Goal: Communication & Community: Participate in discussion

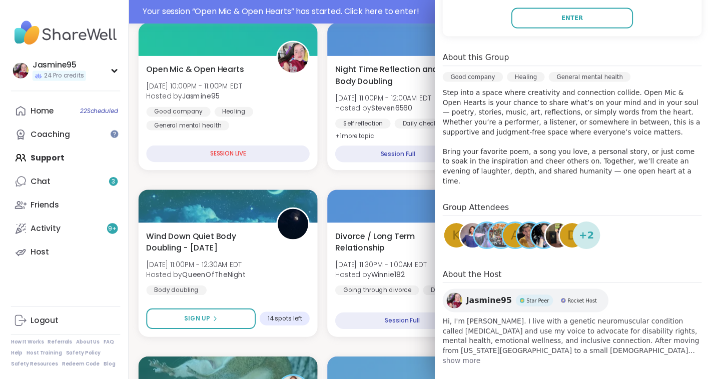
scroll to position [577, 2]
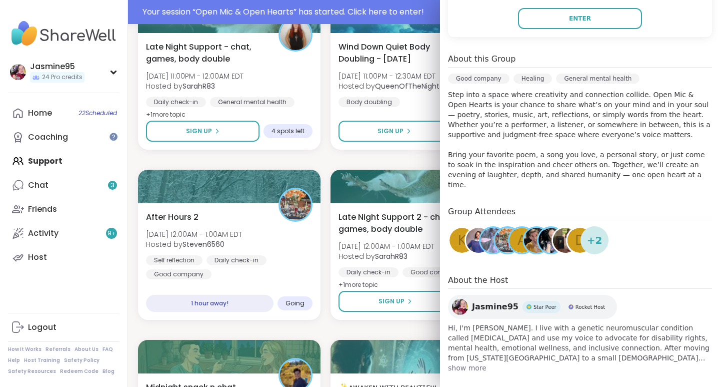
click at [557, 19] on button "Enter" at bounding box center [580, 18] width 124 height 21
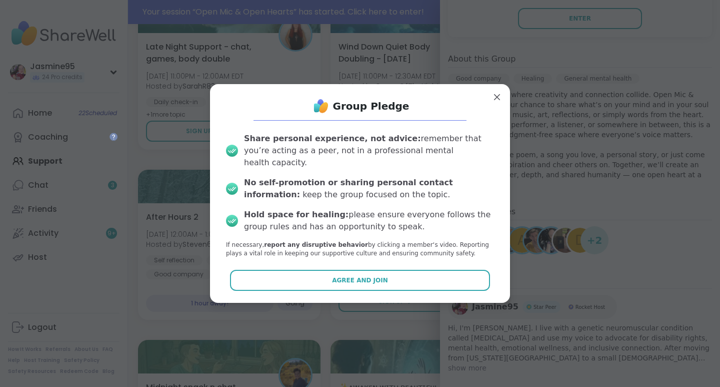
click at [358, 276] on span "Agree and Join" at bounding box center [360, 280] width 56 height 9
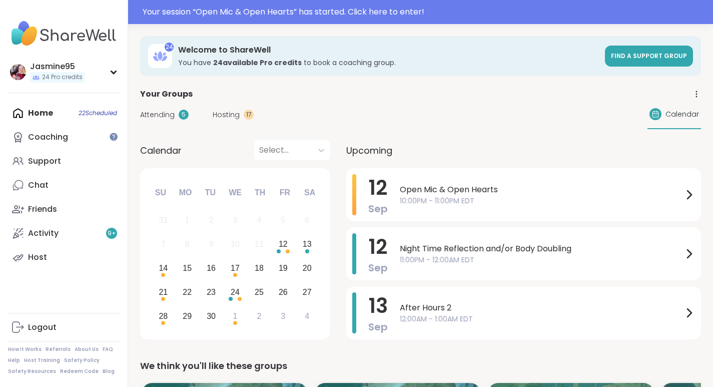
click at [330, 16] on div "Your session “ Open Mic & Open Hearts ” has started. Click here to enter!" at bounding box center [425, 12] width 564 height 12
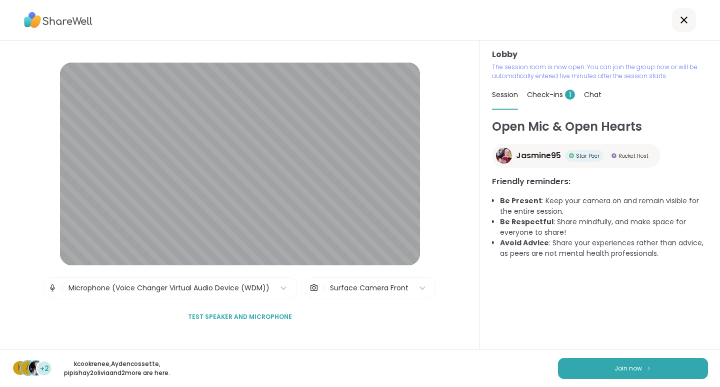
click at [637, 370] on button "Join now" at bounding box center [633, 368] width 150 height 21
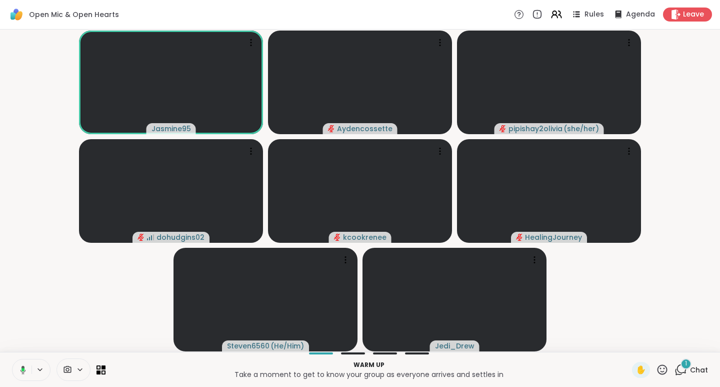
click at [693, 370] on span "Chat" at bounding box center [699, 370] width 18 height 10
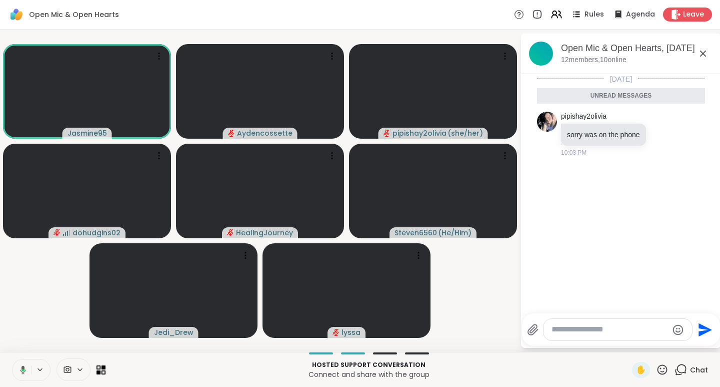
click at [593, 14] on span "Rules" at bounding box center [595, 15] width 20 height 10
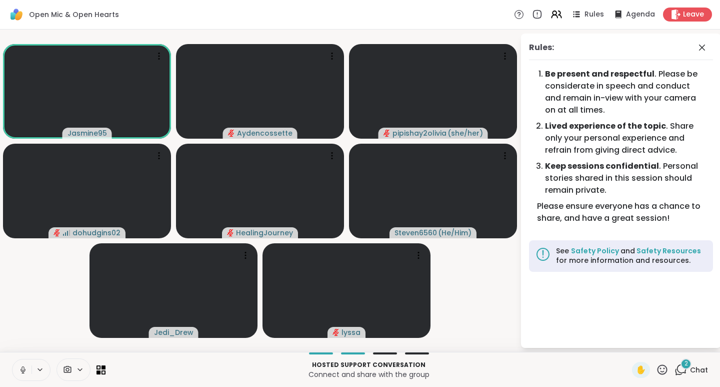
click at [705, 47] on icon at bounding box center [702, 48] width 12 height 12
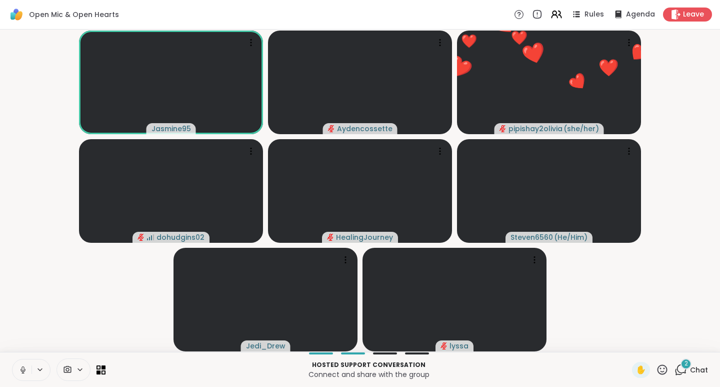
click at [697, 373] on span "Chat" at bounding box center [699, 370] width 18 height 10
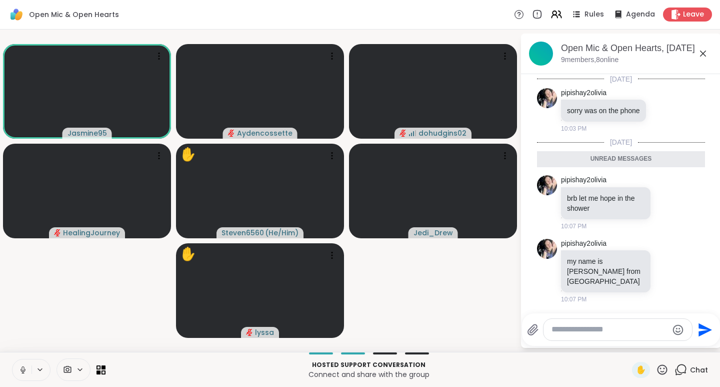
click at [656, 370] on icon at bounding box center [662, 369] width 13 height 13
click at [628, 344] on span "❤️" at bounding box center [633, 343] width 10 height 12
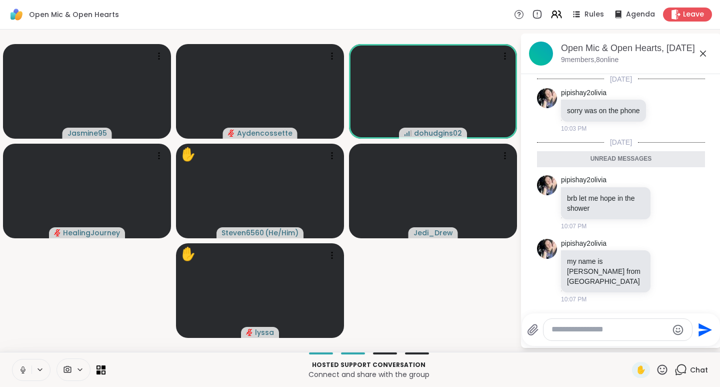
click at [658, 368] on icon at bounding box center [663, 369] width 10 height 10
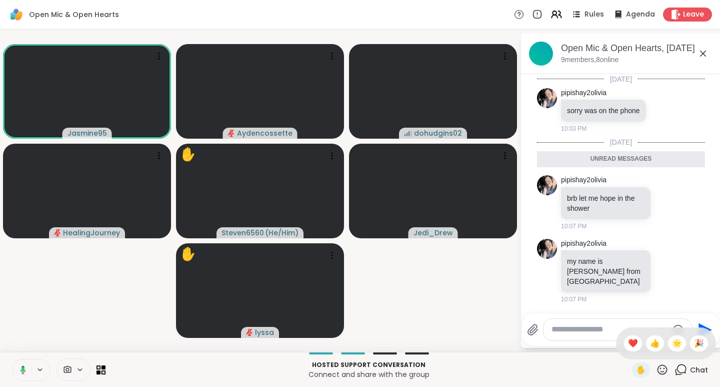
click at [694, 340] on span "🎉" at bounding box center [699, 343] width 10 height 12
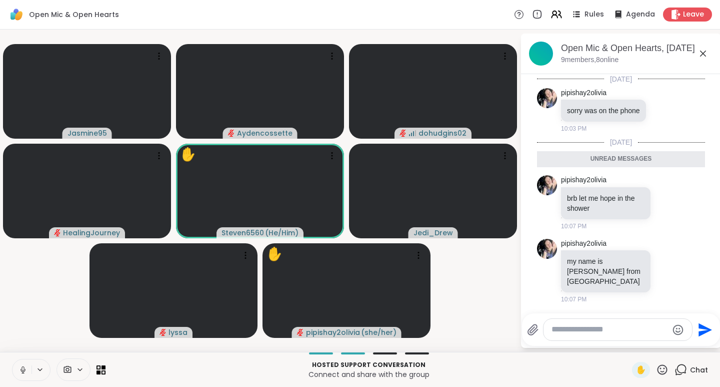
click at [25, 370] on icon at bounding box center [23, 369] width 9 height 9
click at [656, 370] on icon at bounding box center [662, 369] width 13 height 13
click at [672, 343] on span "🌟" at bounding box center [677, 343] width 10 height 12
click at [658, 368] on icon at bounding box center [663, 369] width 10 height 10
click at [628, 346] on span "❤️" at bounding box center [633, 343] width 10 height 12
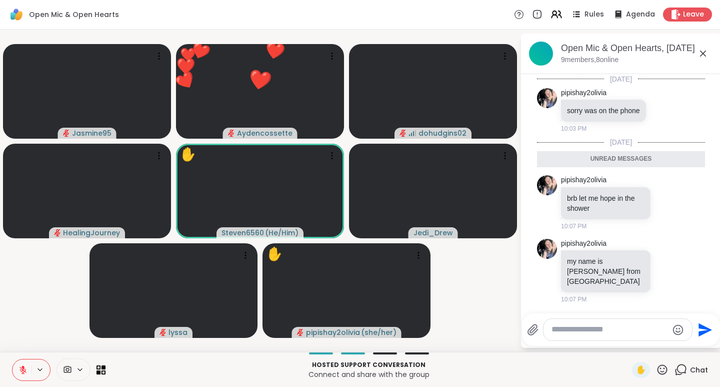
click at [656, 369] on icon at bounding box center [662, 369] width 13 height 13
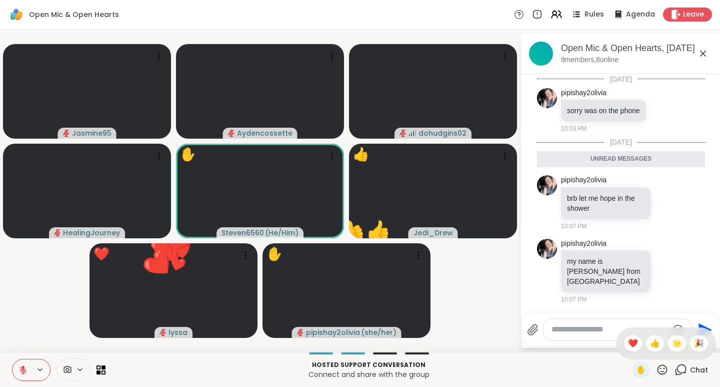
click at [694, 345] on span "🎉" at bounding box center [699, 343] width 10 height 12
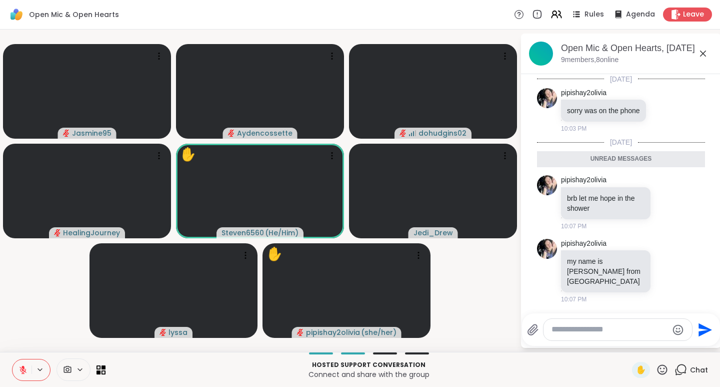
click at [659, 372] on icon at bounding box center [662, 369] width 13 height 13
click at [672, 341] on span "🌟" at bounding box center [677, 343] width 10 height 12
click at [656, 372] on icon at bounding box center [662, 369] width 13 height 13
click at [694, 343] on span "🎉" at bounding box center [699, 343] width 10 height 12
click at [658, 372] on icon at bounding box center [662, 369] width 13 height 13
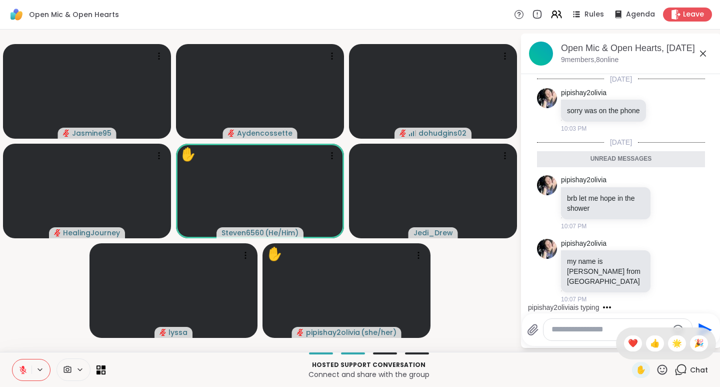
click at [628, 344] on span "❤️" at bounding box center [633, 343] width 10 height 12
click at [656, 372] on icon at bounding box center [662, 369] width 13 height 13
click at [650, 344] on span "👍" at bounding box center [655, 343] width 10 height 12
click at [656, 371] on icon at bounding box center [662, 369] width 13 height 13
click at [694, 341] on span "🎉" at bounding box center [699, 343] width 10 height 12
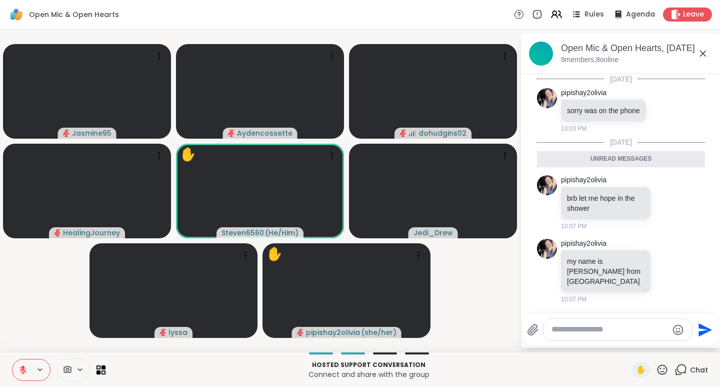
click at [658, 369] on icon at bounding box center [662, 369] width 13 height 13
click at [672, 343] on span "🌟" at bounding box center [677, 343] width 10 height 12
click at [656, 369] on icon at bounding box center [662, 369] width 13 height 13
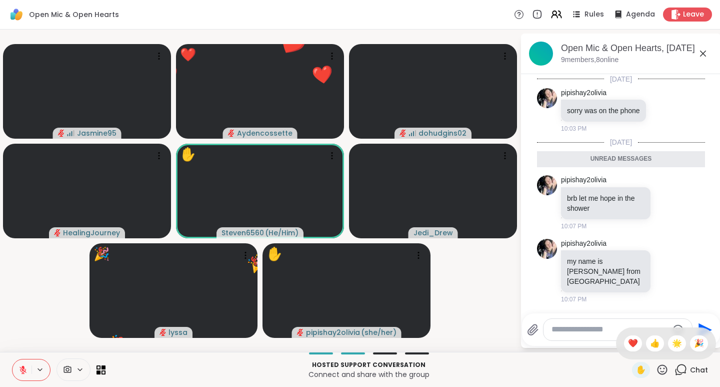
click at [694, 342] on span "🎉" at bounding box center [699, 343] width 10 height 12
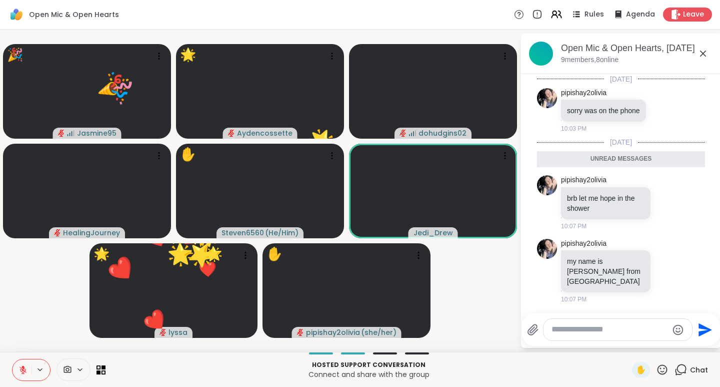
click at [26, 373] on icon at bounding box center [23, 369] width 9 height 9
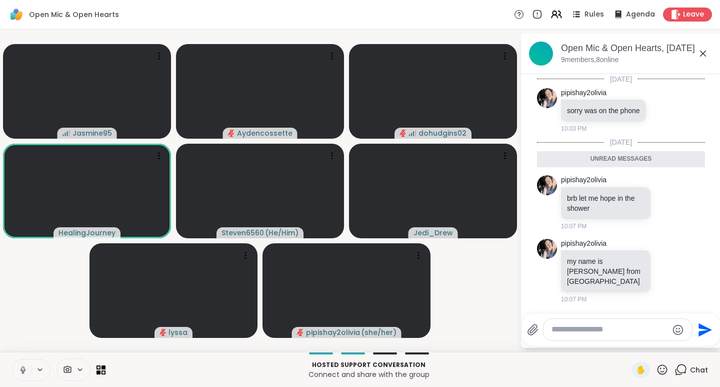
click at [658, 371] on icon at bounding box center [663, 369] width 10 height 10
click at [628, 345] on span "❤️" at bounding box center [633, 343] width 10 height 12
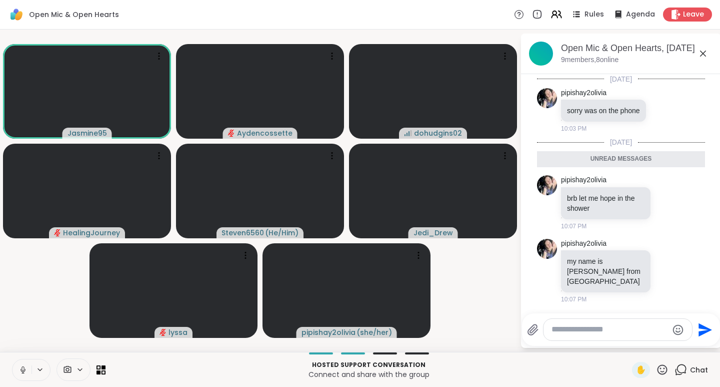
click at [658, 368] on icon at bounding box center [662, 369] width 13 height 13
click at [650, 349] on span "👍" at bounding box center [655, 343] width 10 height 12
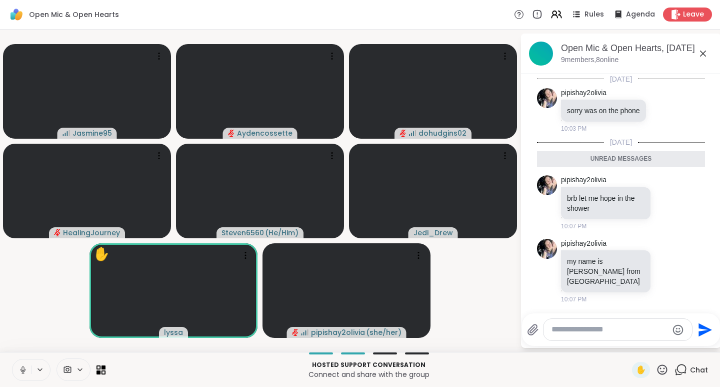
click at [656, 369] on icon at bounding box center [662, 369] width 13 height 13
click at [672, 342] on span "🌟" at bounding box center [677, 343] width 10 height 12
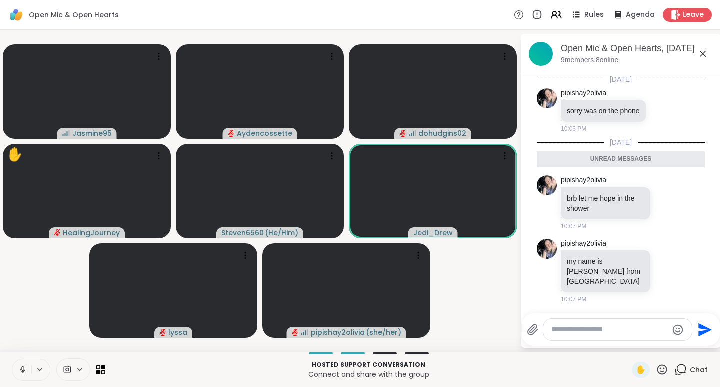
click at [657, 369] on icon at bounding box center [662, 369] width 13 height 13
click at [628, 343] on span "❤️" at bounding box center [633, 343] width 10 height 12
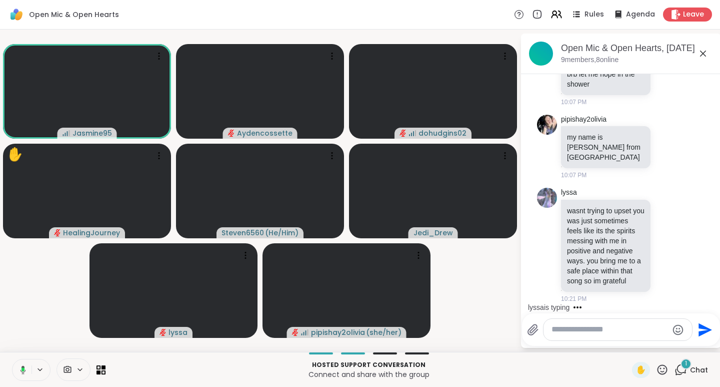
scroll to position [110, 0]
click at [658, 368] on icon at bounding box center [663, 369] width 10 height 10
click at [628, 346] on span "❤️" at bounding box center [633, 343] width 10 height 12
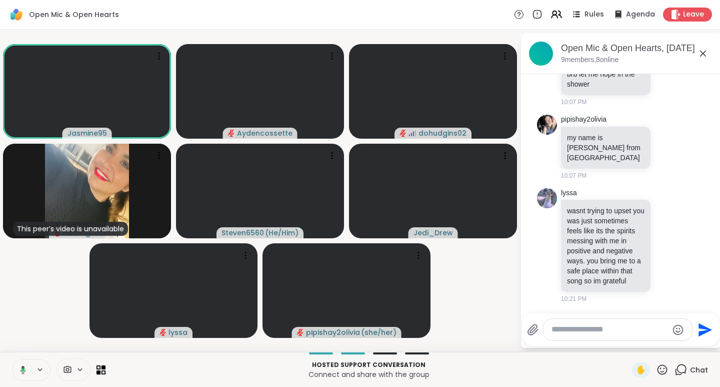
click at [586, 333] on textarea "Type your message" at bounding box center [610, 329] width 117 height 11
paste textarea "**********"
type textarea "**********"
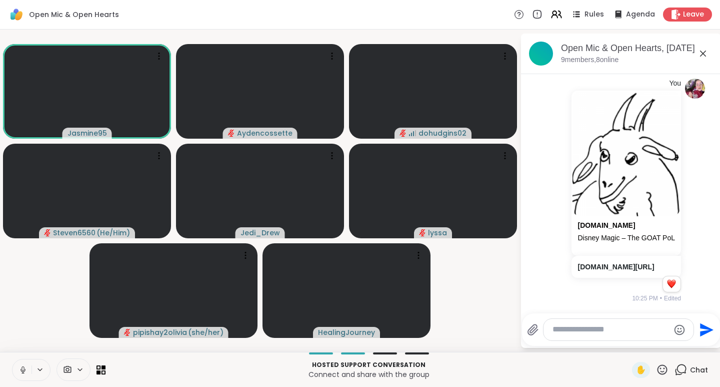
scroll to position [353, 0]
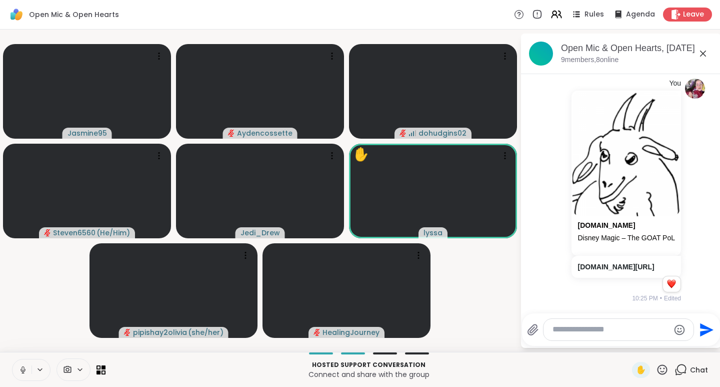
click at [658, 369] on icon at bounding box center [662, 369] width 13 height 13
click at [672, 343] on span "🌟" at bounding box center [677, 343] width 10 height 12
click at [28, 370] on button at bounding box center [22, 369] width 19 height 21
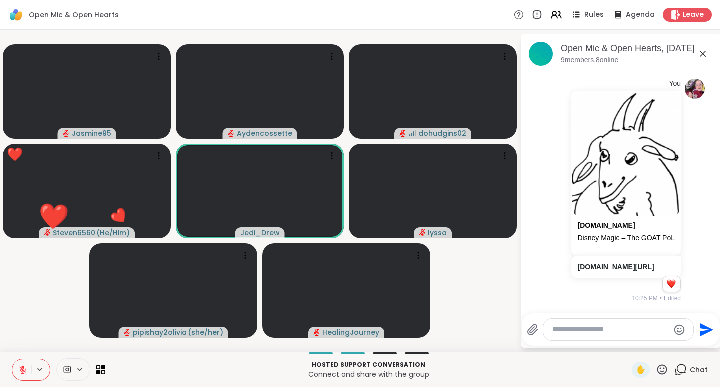
click at [657, 368] on icon at bounding box center [662, 369] width 13 height 13
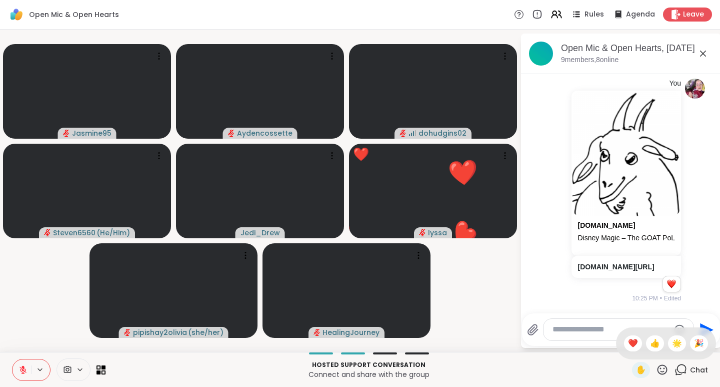
click at [628, 343] on span "❤️" at bounding box center [633, 343] width 10 height 12
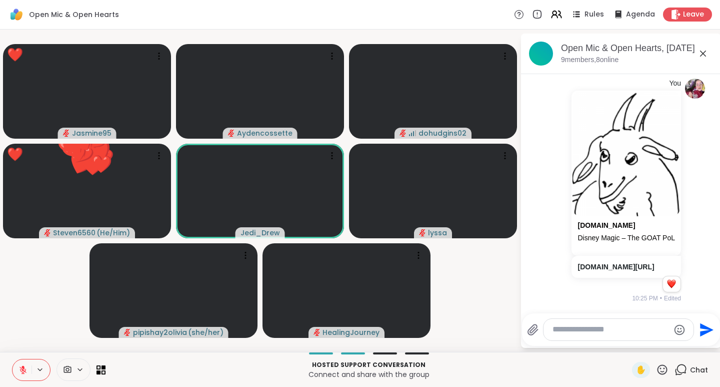
click at [25, 371] on icon at bounding box center [23, 369] width 7 height 7
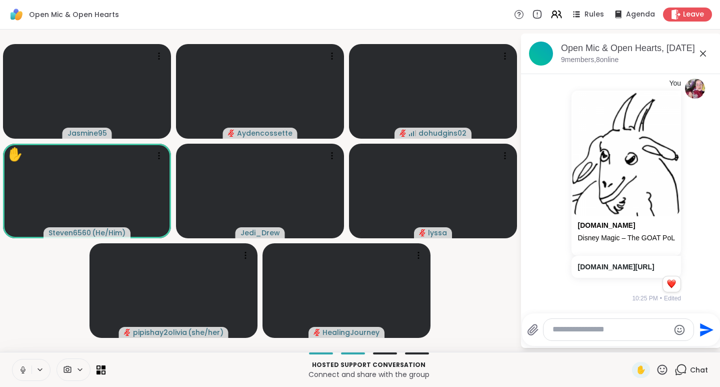
click at [658, 368] on icon at bounding box center [663, 369] width 10 height 10
click at [628, 342] on span "❤️" at bounding box center [633, 343] width 10 height 12
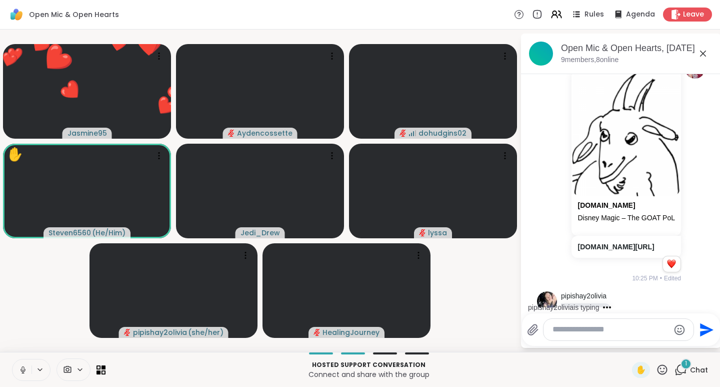
scroll to position [406, 0]
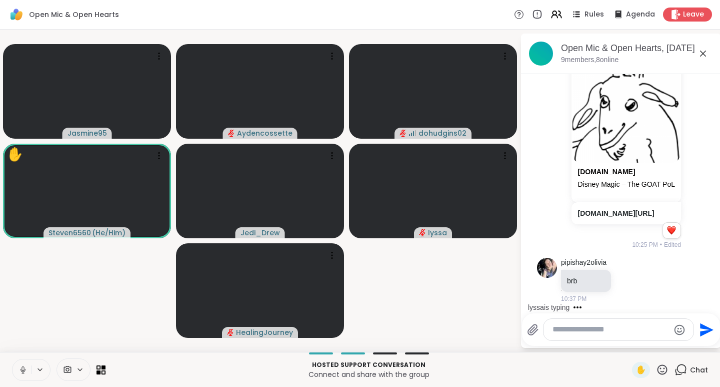
click at [657, 370] on icon at bounding box center [662, 369] width 13 height 13
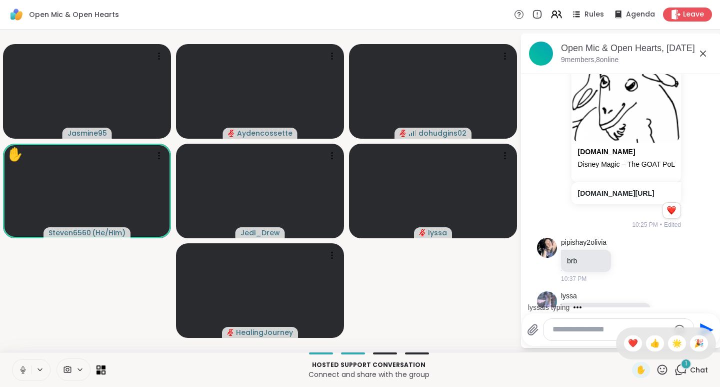
scroll to position [469, 0]
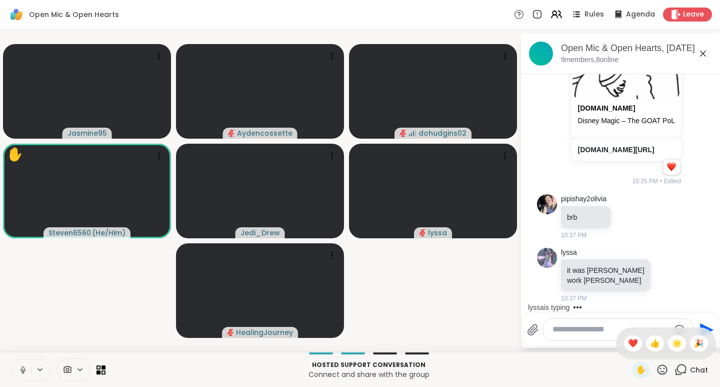
click at [650, 344] on span "👍" at bounding box center [655, 343] width 10 height 12
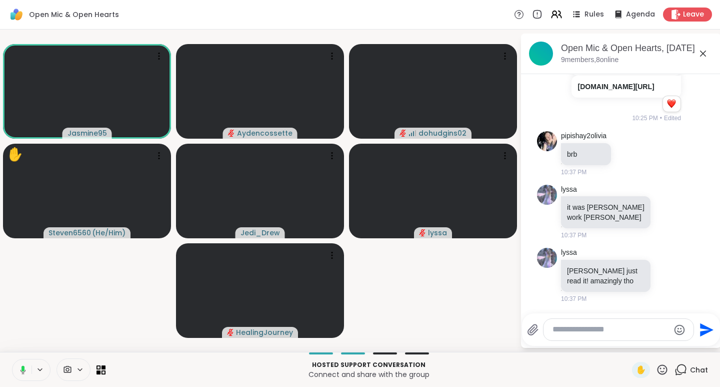
click at [656, 369] on icon at bounding box center [662, 369] width 13 height 13
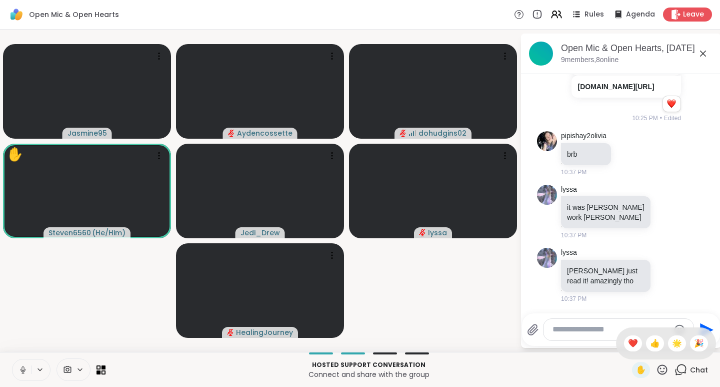
click at [694, 342] on span "🎉" at bounding box center [699, 343] width 10 height 12
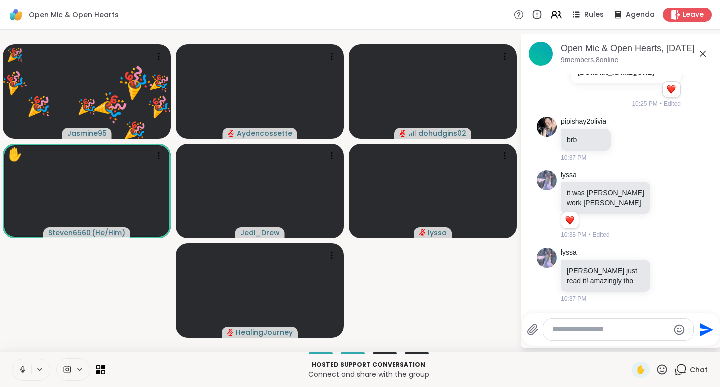
scroll to position [561, 0]
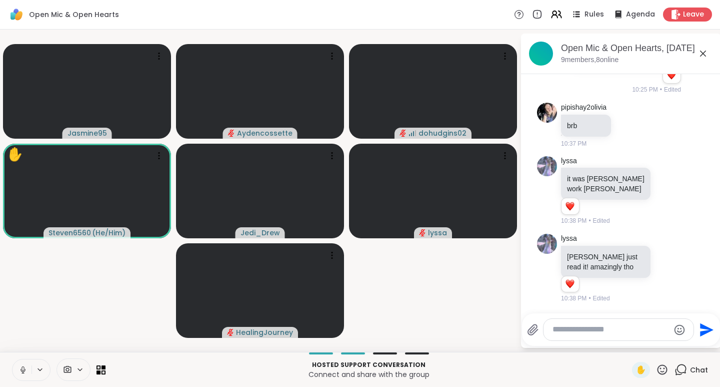
click at [664, 190] on icon at bounding box center [668, 190] width 9 height 10
click at [664, 170] on div "Select Reaction: Heart" at bounding box center [668, 174] width 9 height 9
click at [664, 267] on icon at bounding box center [668, 268] width 9 height 10
click at [664, 252] on div "Select Reaction: Heart" at bounding box center [668, 252] width 9 height 9
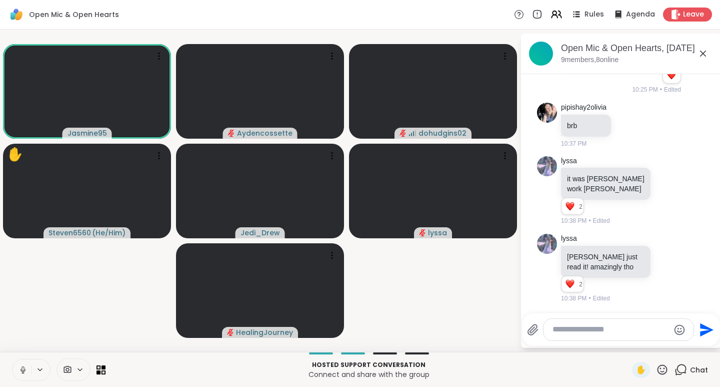
scroll to position [615, 0]
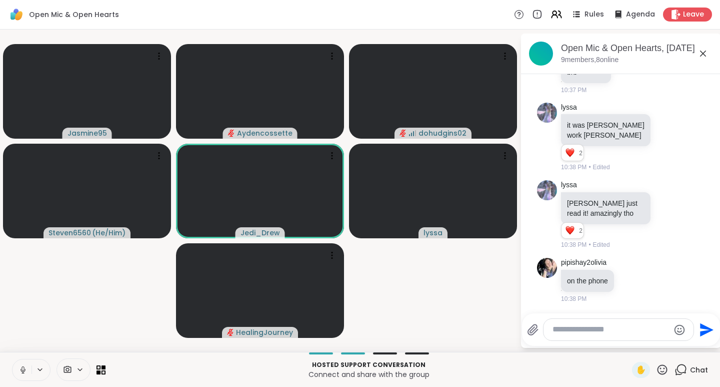
click at [675, 214] on icon at bounding box center [679, 215] width 9 height 12
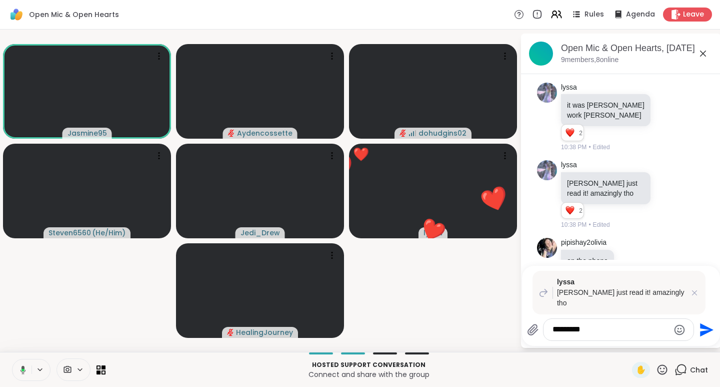
type textarea "**********"
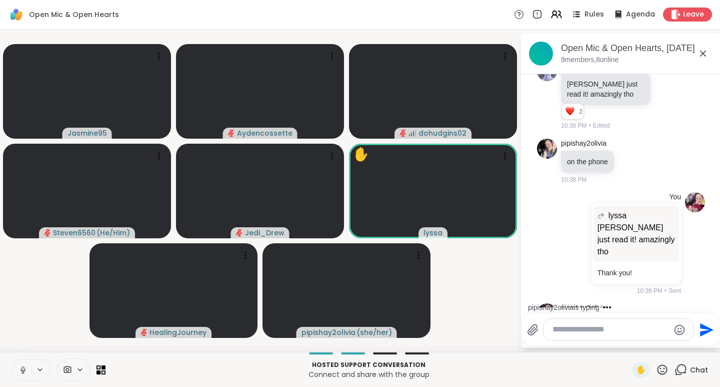
scroll to position [767, 0]
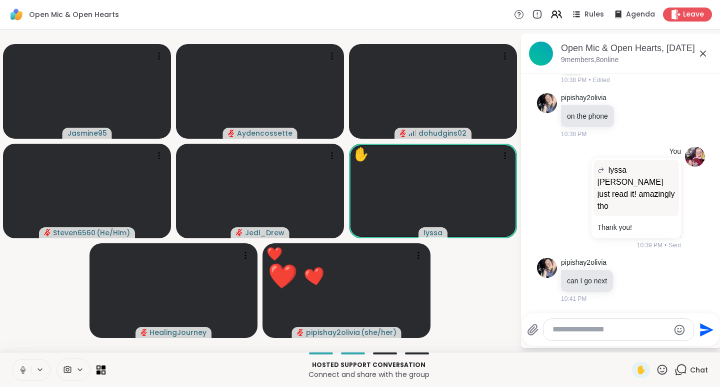
click at [24, 368] on icon at bounding box center [23, 368] width 3 height 5
click at [642, 283] on icon at bounding box center [641, 280] width 9 height 12
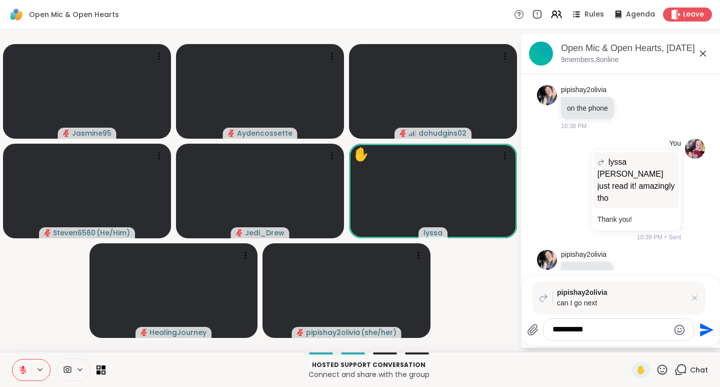
type textarea "**********"
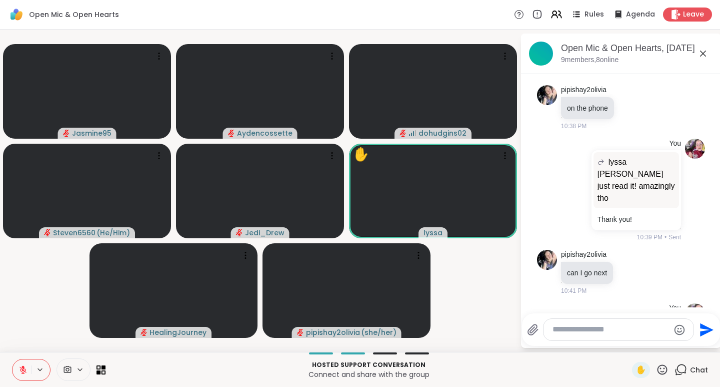
scroll to position [855, 0]
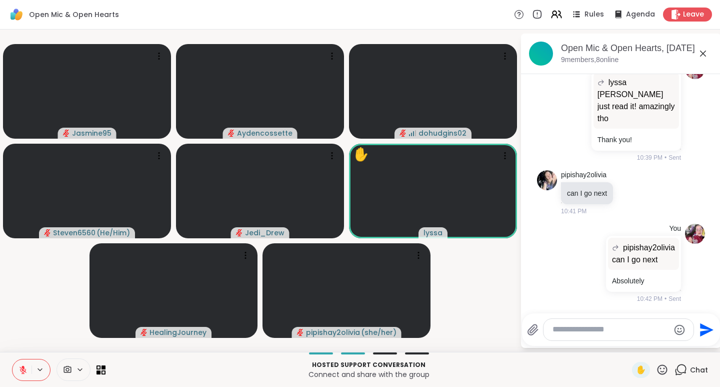
click at [628, 190] on icon at bounding box center [630, 193] width 9 height 10
click at [632, 175] on div "Select Reaction: Heart" at bounding box center [630, 176] width 9 height 9
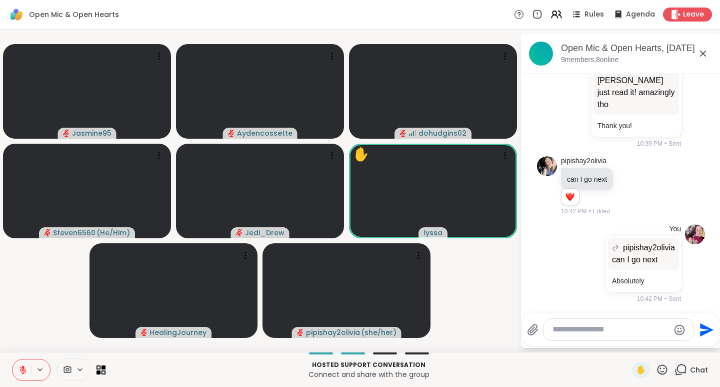
scroll to position [868, 0]
click at [658, 367] on icon at bounding box center [662, 369] width 13 height 13
click at [628, 341] on span "❤️" at bounding box center [633, 343] width 10 height 12
click at [659, 370] on icon at bounding box center [662, 369] width 13 height 13
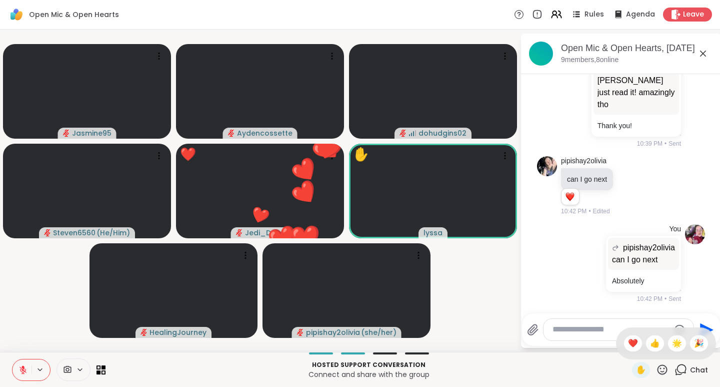
click at [628, 343] on span "❤️" at bounding box center [633, 343] width 10 height 12
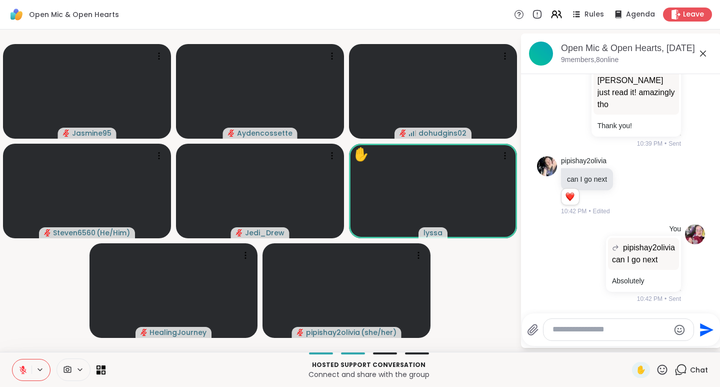
click at [659, 372] on icon at bounding box center [663, 369] width 10 height 10
click at [628, 342] on span "❤️" at bounding box center [633, 343] width 10 height 12
click at [656, 371] on icon at bounding box center [662, 369] width 13 height 13
click at [628, 343] on span "❤️" at bounding box center [633, 343] width 10 height 12
click at [660, 369] on icon at bounding box center [663, 369] width 10 height 10
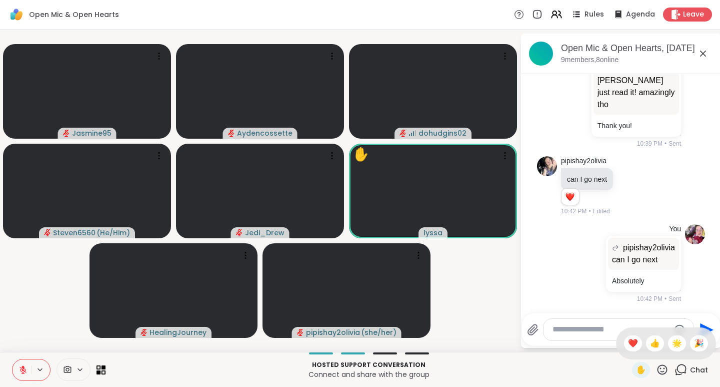
click at [628, 345] on span "❤️" at bounding box center [633, 343] width 10 height 12
click at [658, 369] on icon at bounding box center [662, 369] width 13 height 13
click at [650, 343] on span "👍" at bounding box center [655, 343] width 10 height 12
click at [658, 371] on icon at bounding box center [663, 369] width 10 height 10
click at [628, 342] on span "❤️" at bounding box center [633, 343] width 10 height 12
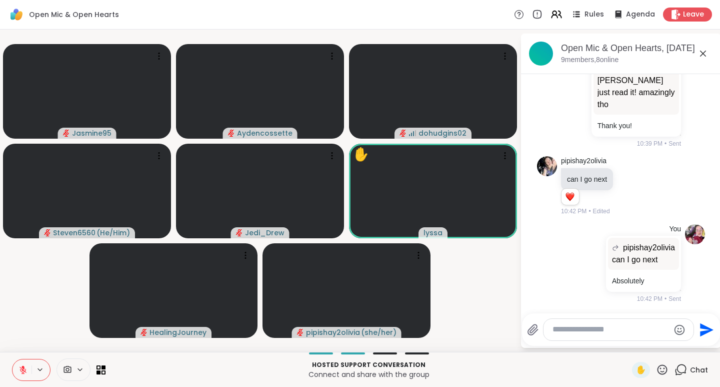
click at [659, 369] on icon at bounding box center [662, 369] width 13 height 13
click at [628, 343] on span "❤️" at bounding box center [633, 343] width 10 height 12
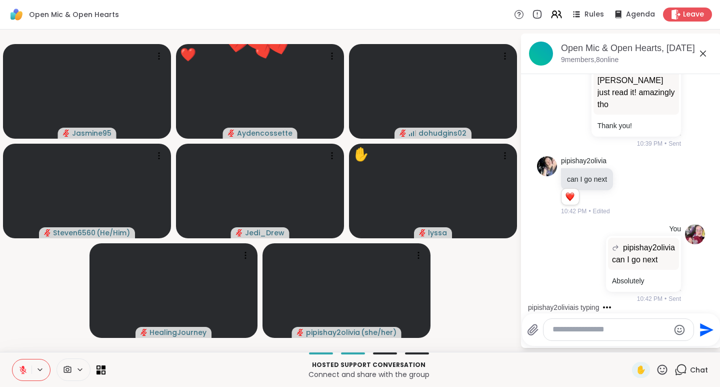
click at [29, 371] on button at bounding box center [22, 369] width 19 height 21
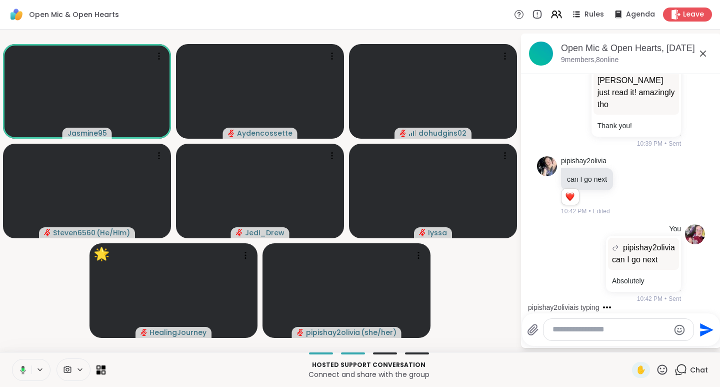
click at [656, 368] on icon at bounding box center [662, 369] width 13 height 13
click at [650, 345] on span "👍" at bounding box center [655, 343] width 10 height 12
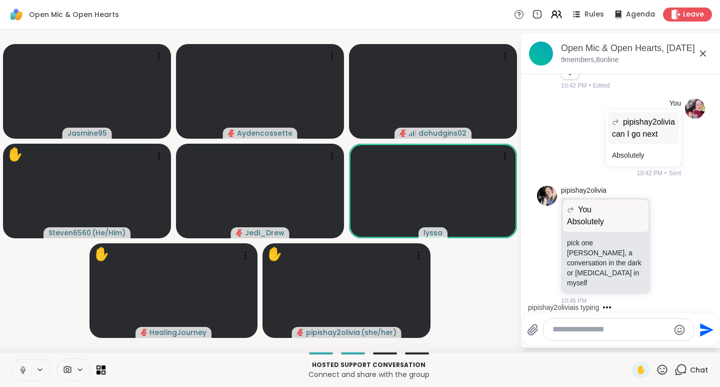
scroll to position [1059, 0]
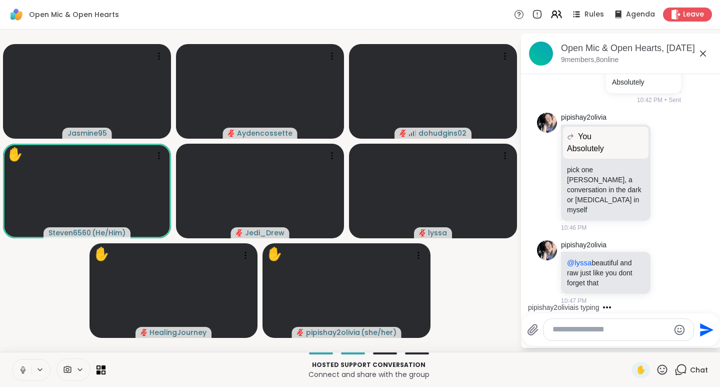
click at [675, 175] on icon at bounding box center [679, 172] width 9 height 12
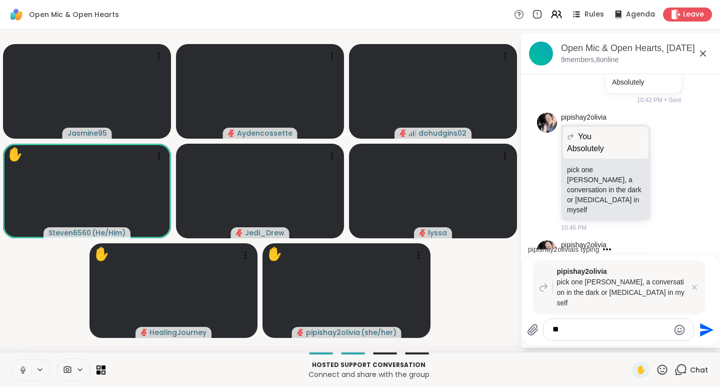
type textarea "*"
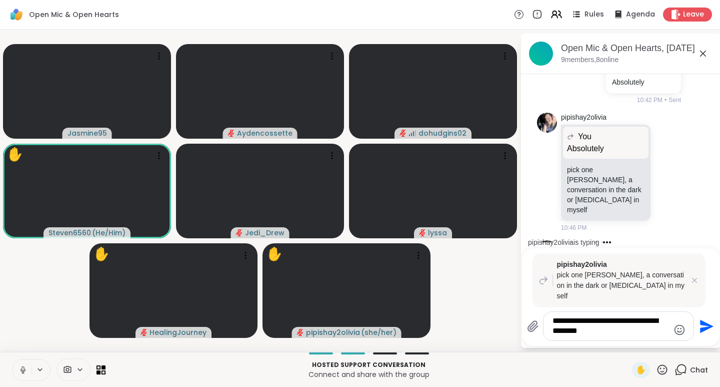
type textarea "**********"
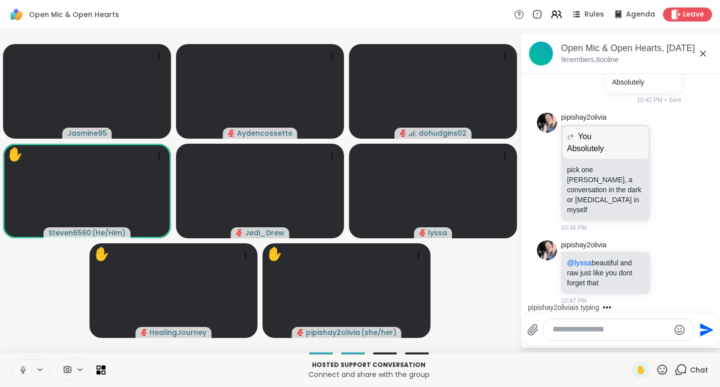
scroll to position [1191, 0]
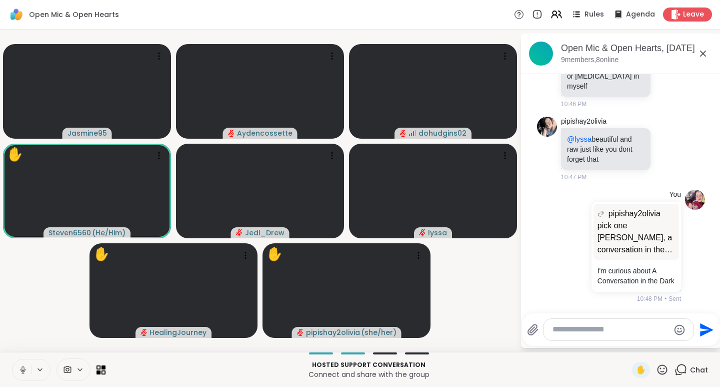
click at [658, 370] on icon at bounding box center [662, 369] width 13 height 13
click at [628, 343] on span "❤️" at bounding box center [633, 343] width 10 height 12
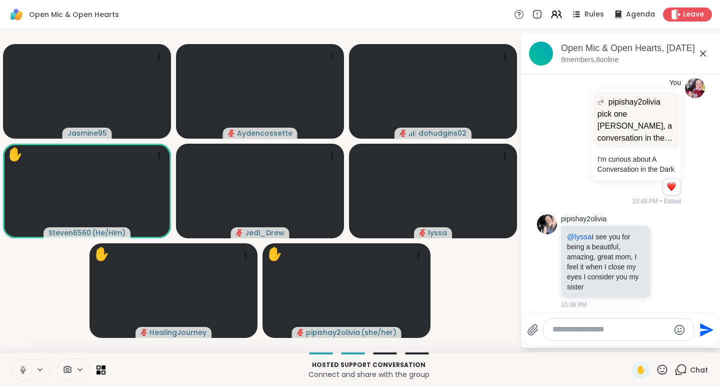
click at [658, 368] on icon at bounding box center [663, 369] width 10 height 10
click at [650, 346] on span "👍" at bounding box center [655, 343] width 10 height 12
click at [656, 371] on icon at bounding box center [662, 369] width 13 height 13
click at [672, 343] on span "🌟" at bounding box center [677, 343] width 10 height 12
click at [656, 370] on icon at bounding box center [662, 369] width 13 height 13
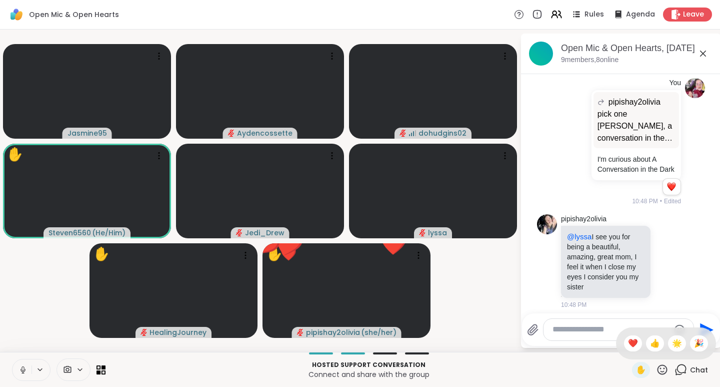
click at [628, 344] on span "❤️" at bounding box center [633, 343] width 10 height 12
click at [658, 373] on icon at bounding box center [663, 369] width 10 height 10
click at [650, 347] on span "👍" at bounding box center [655, 343] width 10 height 12
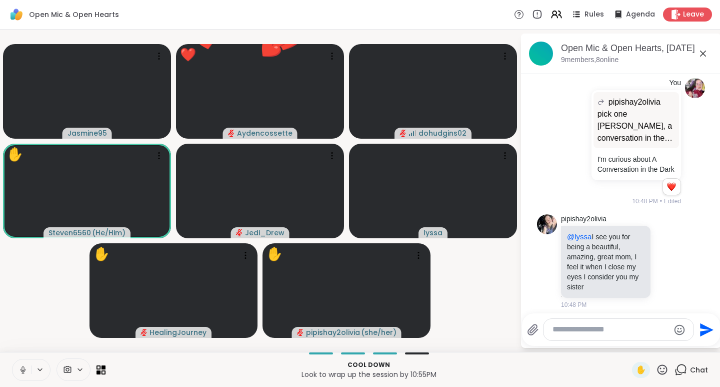
click at [656, 370] on icon at bounding box center [662, 369] width 13 height 13
click at [628, 342] on span "❤️" at bounding box center [633, 343] width 10 height 12
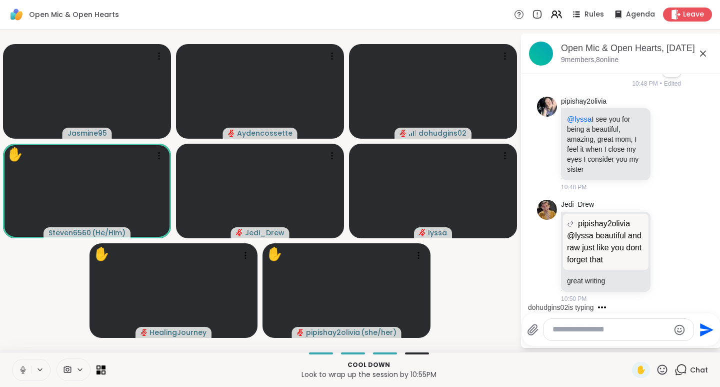
click at [658, 370] on icon at bounding box center [662, 369] width 13 height 13
click at [672, 344] on span "🌟" at bounding box center [677, 343] width 10 height 12
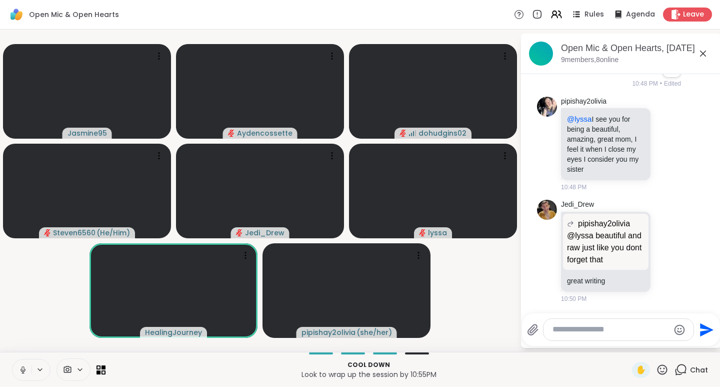
click at [658, 371] on icon at bounding box center [663, 369] width 10 height 10
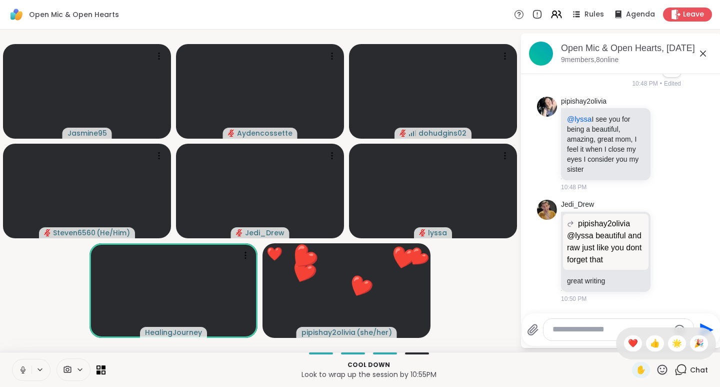
click at [628, 345] on span "❤️" at bounding box center [633, 343] width 10 height 12
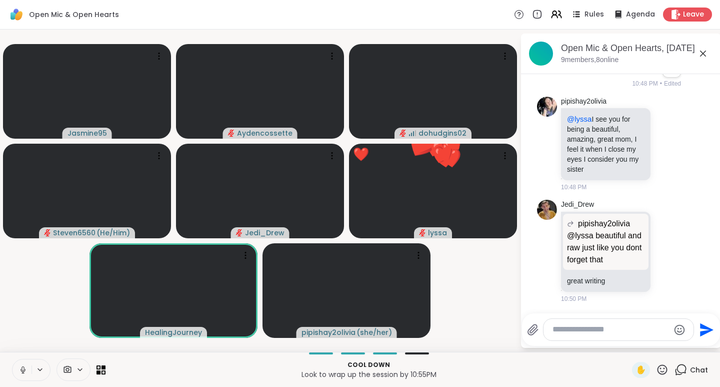
click at [658, 371] on icon at bounding box center [663, 369] width 10 height 10
click at [650, 344] on span "👍" at bounding box center [655, 343] width 10 height 12
click at [659, 371] on icon at bounding box center [662, 369] width 13 height 13
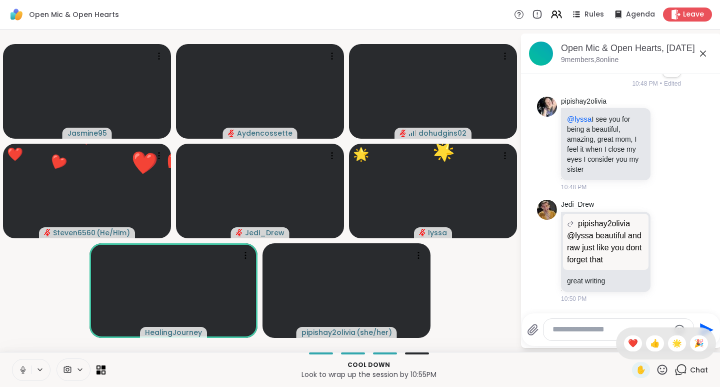
click at [628, 343] on span "❤️" at bounding box center [633, 343] width 10 height 12
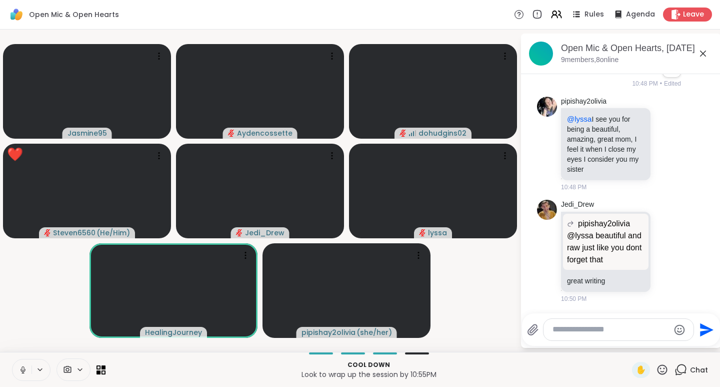
click at [656, 373] on icon at bounding box center [662, 369] width 13 height 13
click at [651, 344] on div "👍" at bounding box center [655, 343] width 18 height 16
click at [656, 370] on icon at bounding box center [662, 369] width 13 height 13
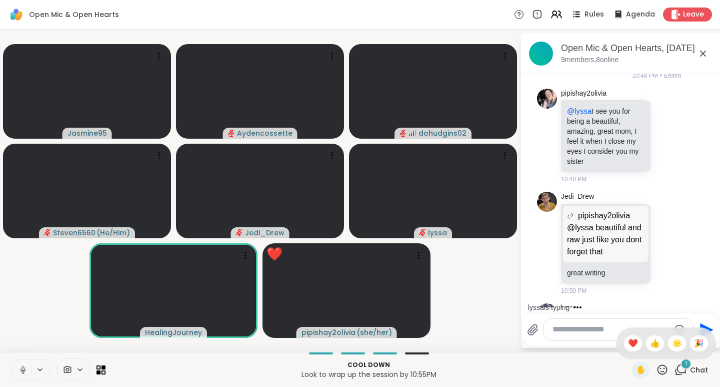
scroll to position [1473, 0]
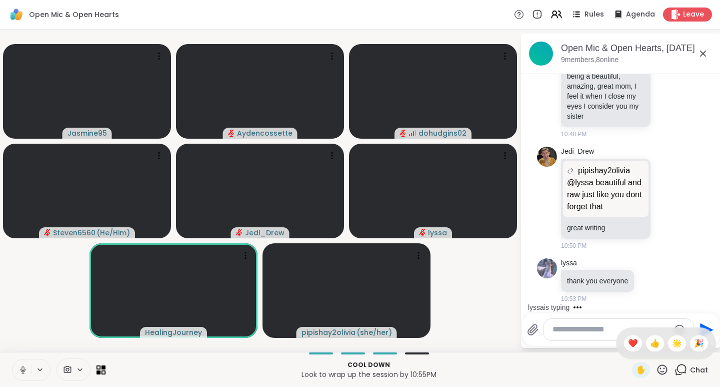
click at [696, 343] on span "🎉" at bounding box center [699, 343] width 10 height 12
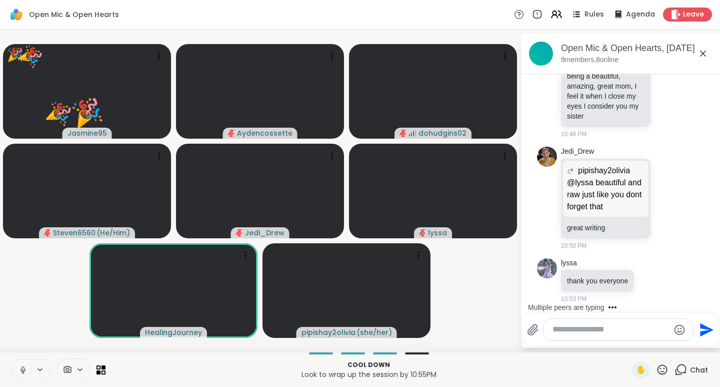
scroll to position [1526, 0]
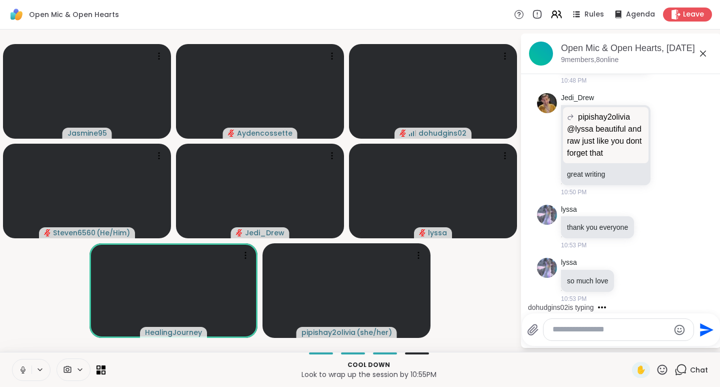
click at [657, 372] on icon at bounding box center [662, 369] width 13 height 13
click at [672, 345] on span "🌟" at bounding box center [677, 343] width 10 height 12
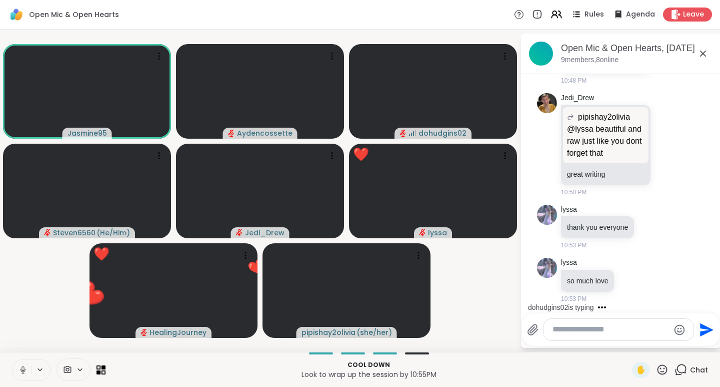
scroll to position [1580, 0]
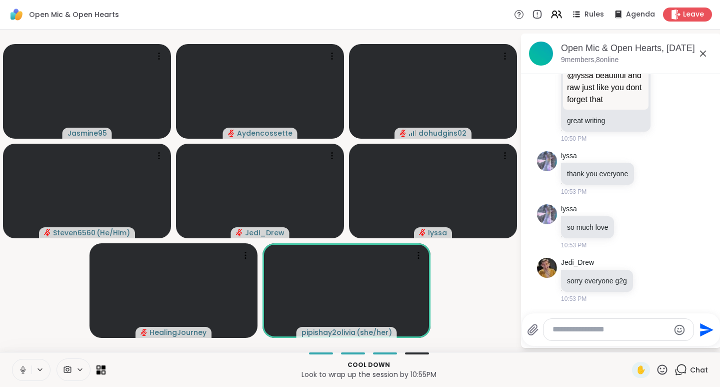
click at [658, 369] on icon at bounding box center [662, 369] width 13 height 13
click at [628, 341] on span "❤️" at bounding box center [633, 343] width 10 height 12
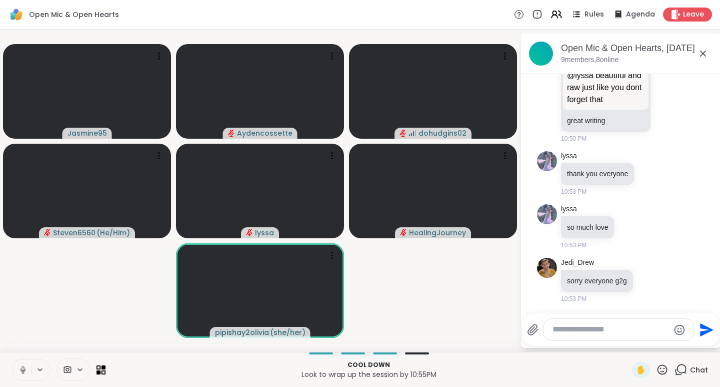
click at [657, 369] on icon at bounding box center [662, 369] width 13 height 13
click at [628, 343] on div "❤️" at bounding box center [633, 343] width 18 height 16
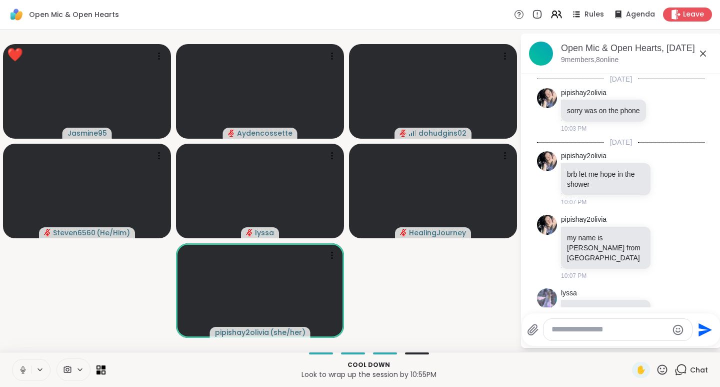
scroll to position [1580, 0]
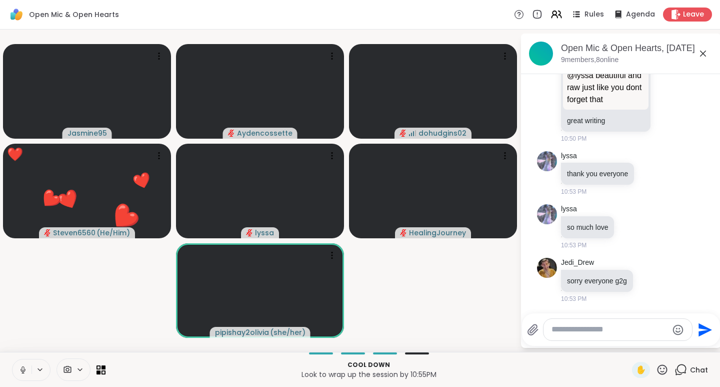
click at [656, 369] on icon at bounding box center [662, 369] width 13 height 13
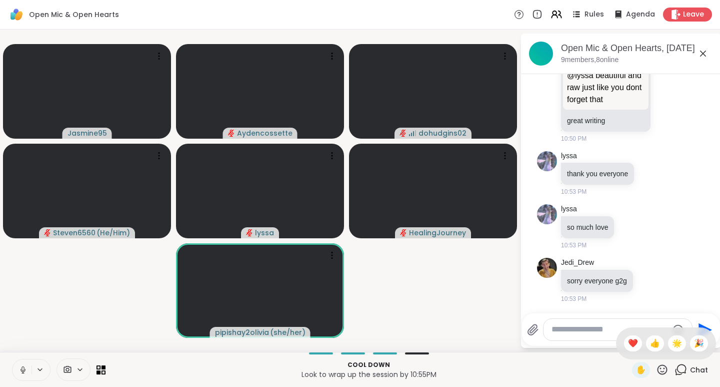
click at [672, 342] on span "🌟" at bounding box center [677, 343] width 10 height 12
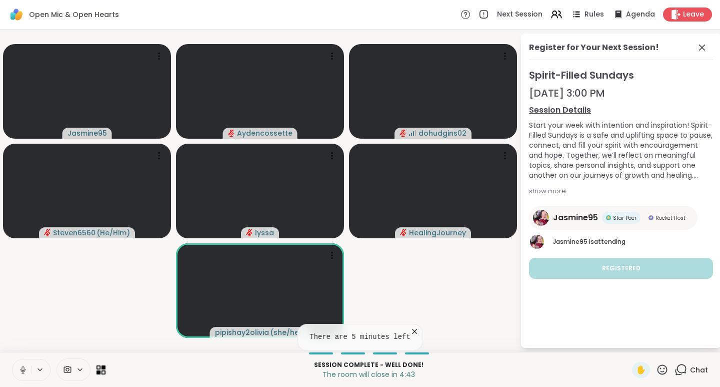
click at [659, 371] on icon at bounding box center [662, 369] width 13 height 13
click at [628, 343] on span "❤️" at bounding box center [633, 343] width 10 height 12
click at [656, 370] on icon at bounding box center [662, 369] width 13 height 13
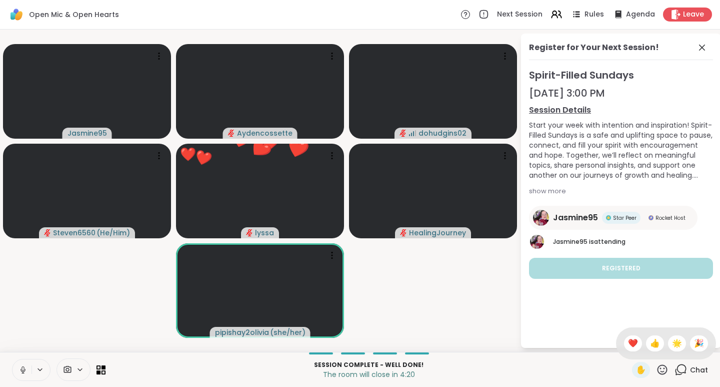
click at [628, 343] on span "❤️" at bounding box center [633, 343] width 10 height 12
click at [659, 367] on icon at bounding box center [663, 369] width 10 height 10
click at [628, 342] on span "❤️" at bounding box center [633, 343] width 10 height 12
click at [659, 369] on icon at bounding box center [662, 369] width 13 height 13
click at [628, 345] on span "❤️" at bounding box center [633, 343] width 10 height 12
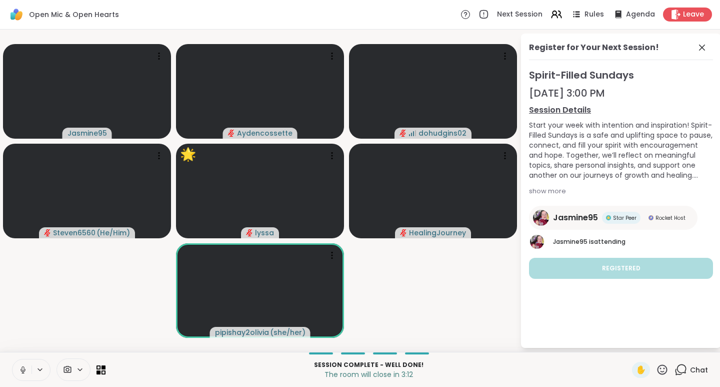
click at [658, 370] on icon at bounding box center [662, 369] width 13 height 13
click at [672, 344] on span "🌟" at bounding box center [677, 343] width 10 height 12
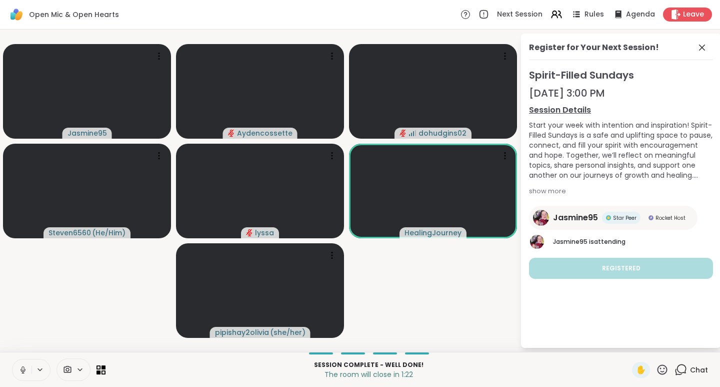
click at [657, 369] on icon at bounding box center [662, 369] width 13 height 13
click at [650, 346] on span "👍" at bounding box center [655, 343] width 10 height 12
click at [657, 369] on icon at bounding box center [662, 369] width 13 height 13
click at [628, 345] on span "❤️" at bounding box center [633, 343] width 10 height 12
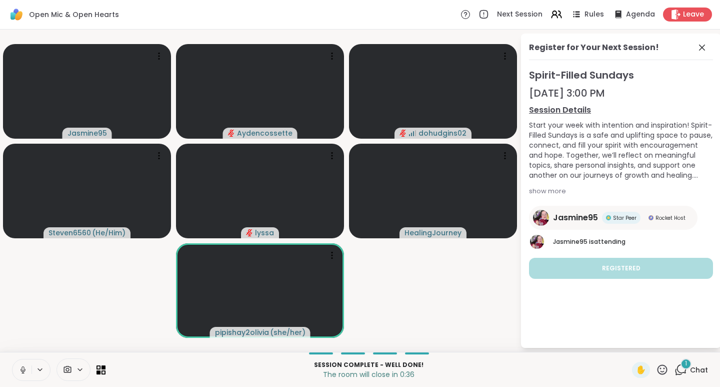
click at [658, 372] on icon at bounding box center [662, 369] width 13 height 13
click at [694, 345] on span "🎉" at bounding box center [699, 343] width 10 height 12
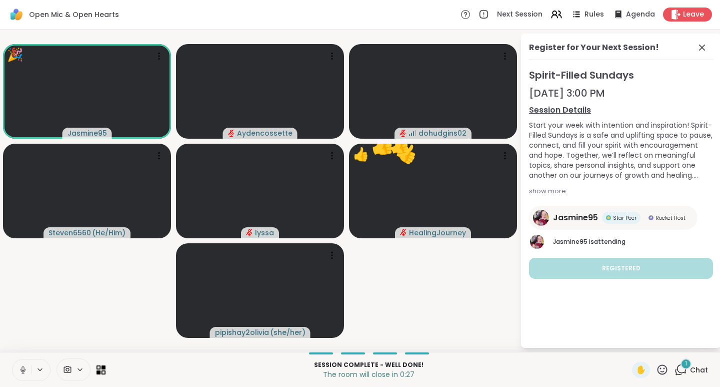
click at [691, 370] on span "Chat" at bounding box center [699, 370] width 18 height 10
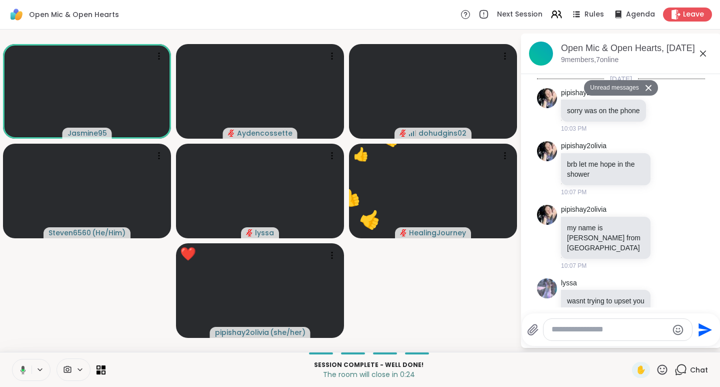
scroll to position [2317, 0]
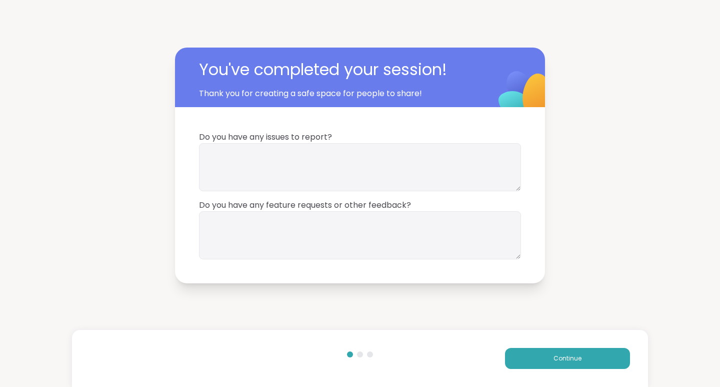
click at [558, 365] on button "Continue" at bounding box center [567, 358] width 125 height 21
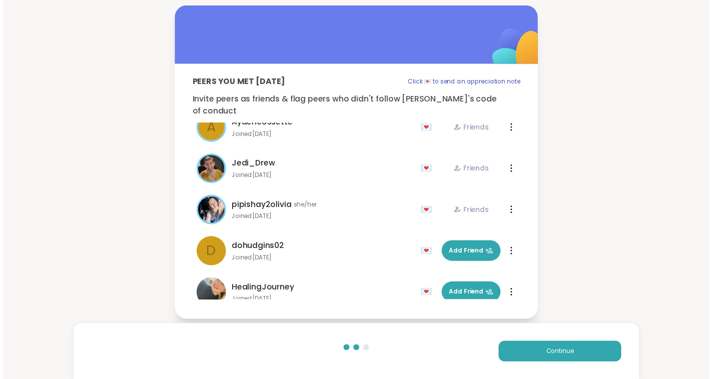
scroll to position [156, 0]
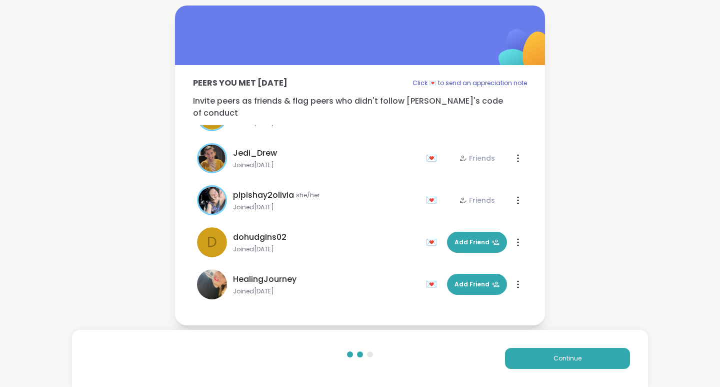
click at [455, 280] on span "Add Friend" at bounding box center [477, 284] width 45 height 9
click at [538, 362] on button "Continue" at bounding box center [567, 358] width 125 height 21
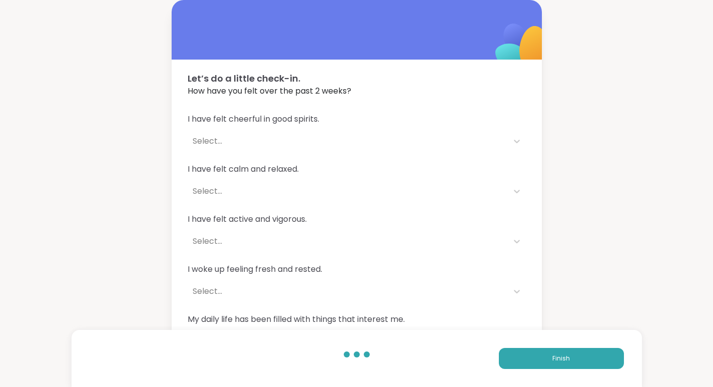
click at [570, 362] on button "Finish" at bounding box center [561, 358] width 125 height 21
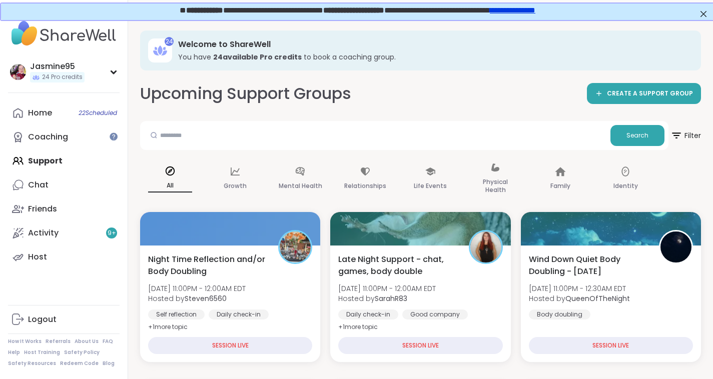
click at [255, 261] on span "Night Time Reflection and/or Body Doubling" at bounding box center [207, 266] width 119 height 24
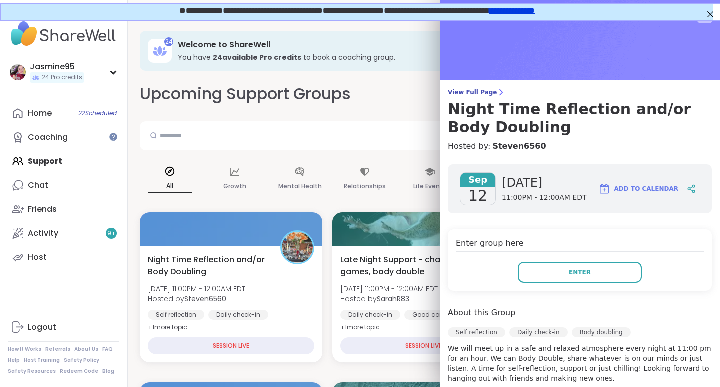
click at [569, 275] on span "Enter" at bounding box center [580, 272] width 22 height 9
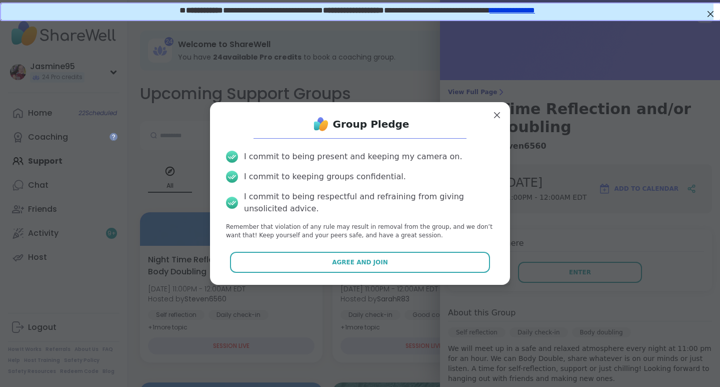
click at [366, 264] on span "Agree and Join" at bounding box center [360, 262] width 56 height 9
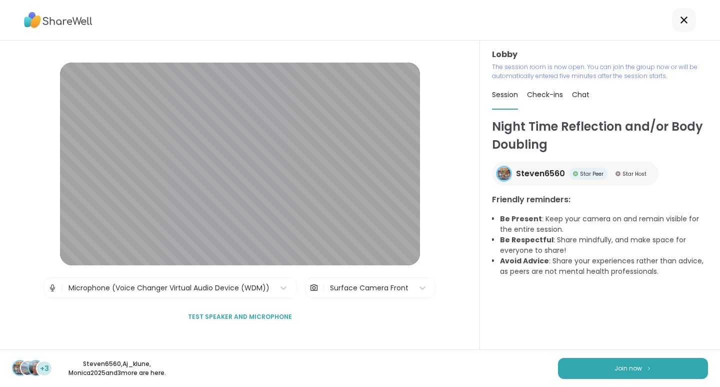
click at [646, 369] on img at bounding box center [649, 368] width 6 height 6
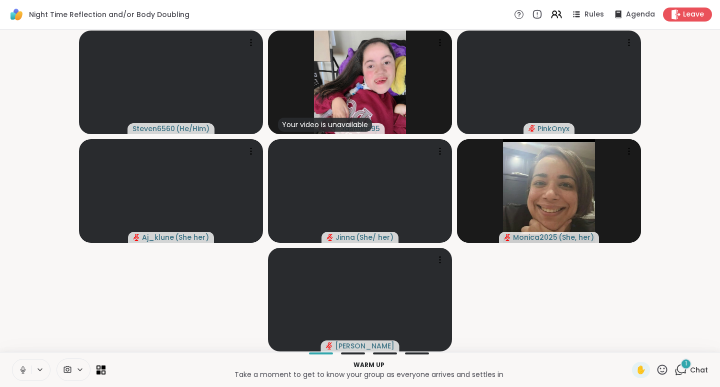
click at [29, 368] on button at bounding box center [22, 369] width 19 height 21
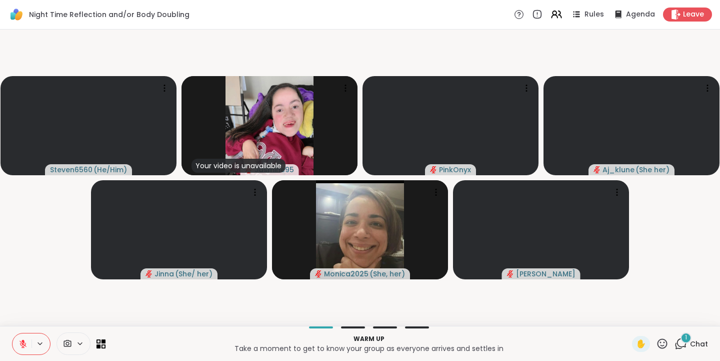
click at [675, 345] on icon at bounding box center [681, 343] width 13 height 13
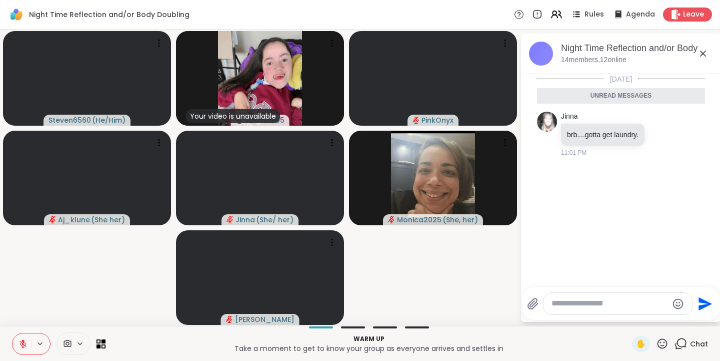
click at [574, 304] on textarea "Type your message" at bounding box center [610, 303] width 117 height 11
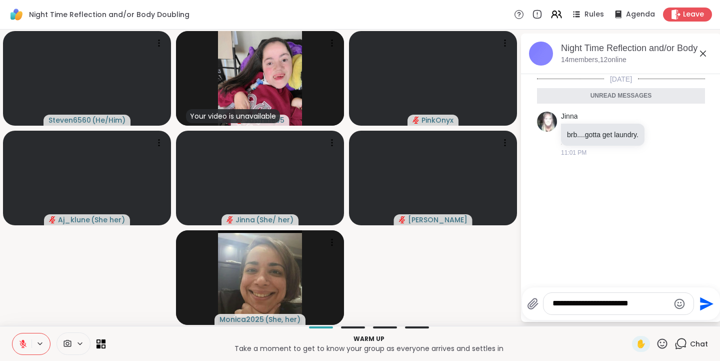
type textarea "**********"
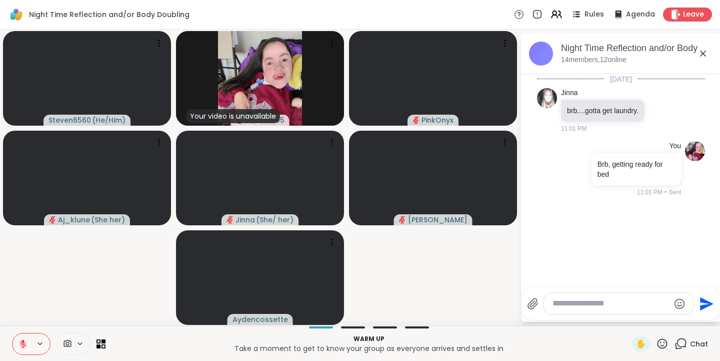
click at [606, 229] on div "Today Jinna brb....gotta get laundry. 11:01 PM You Brb, getting ready for bed 1…" at bounding box center [621, 177] width 200 height 207
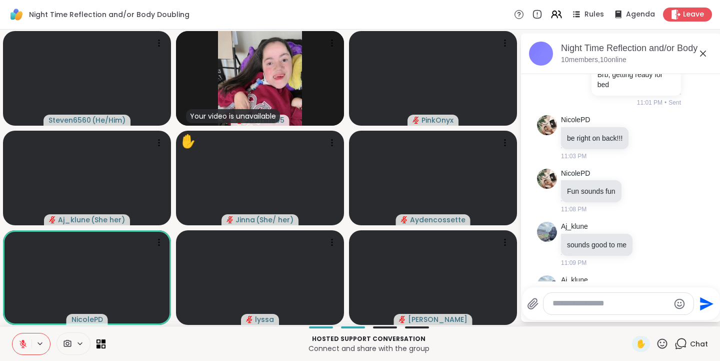
scroll to position [143, 0]
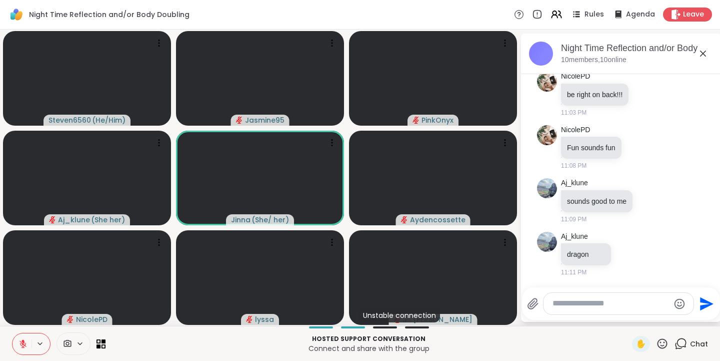
click at [575, 305] on textarea "Type your message" at bounding box center [611, 303] width 117 height 11
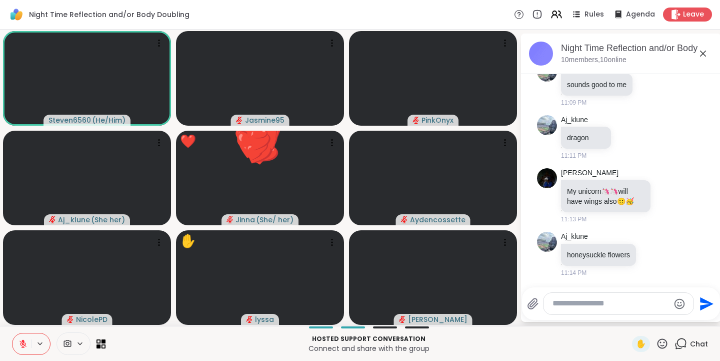
scroll to position [333, 0]
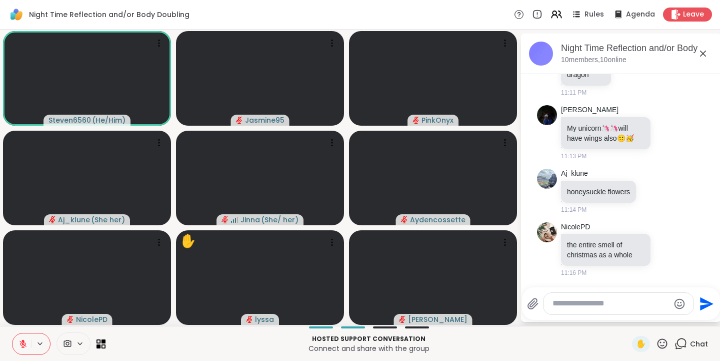
click at [658, 346] on icon at bounding box center [663, 343] width 10 height 10
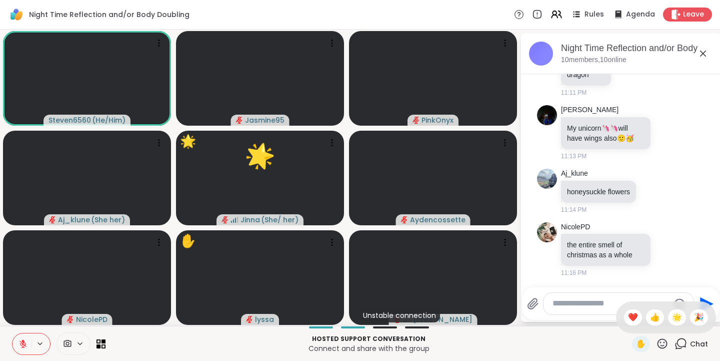
click at [628, 318] on span "❤️" at bounding box center [633, 317] width 10 height 12
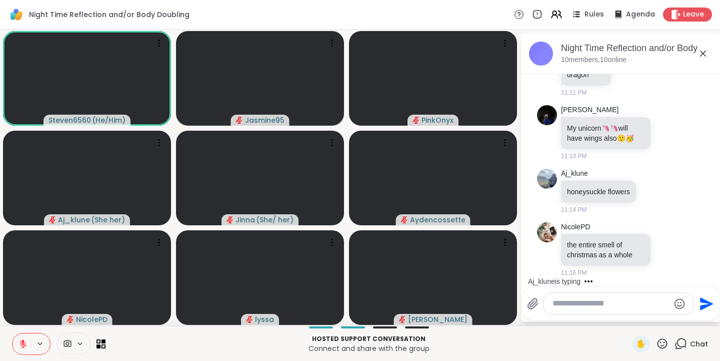
scroll to position [386, 0]
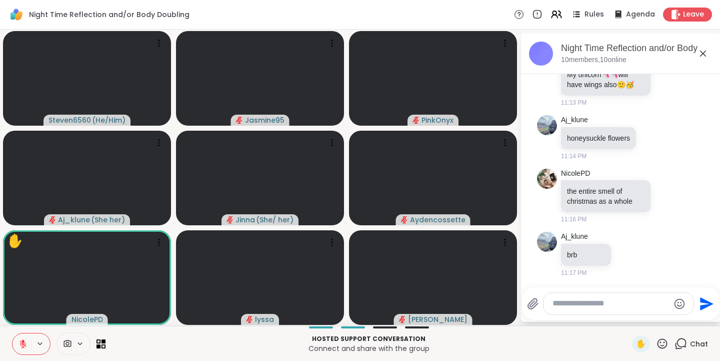
click at [660, 345] on icon at bounding box center [663, 343] width 10 height 10
click at [672, 316] on span "🌟" at bounding box center [677, 317] width 10 height 12
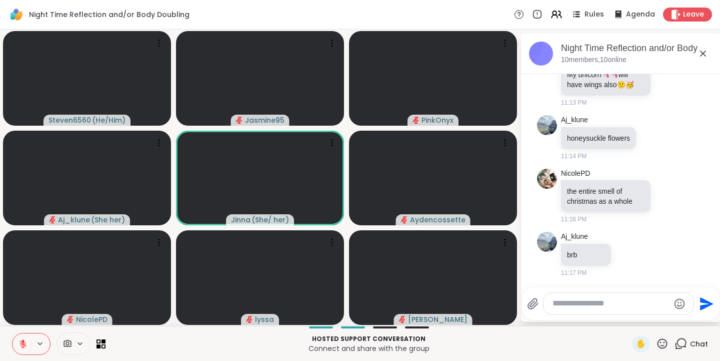
click at [656, 344] on icon at bounding box center [662, 343] width 13 height 13
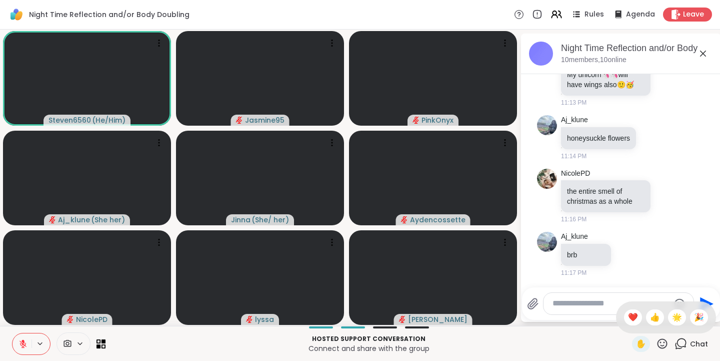
click at [628, 320] on span "❤️" at bounding box center [633, 317] width 10 height 12
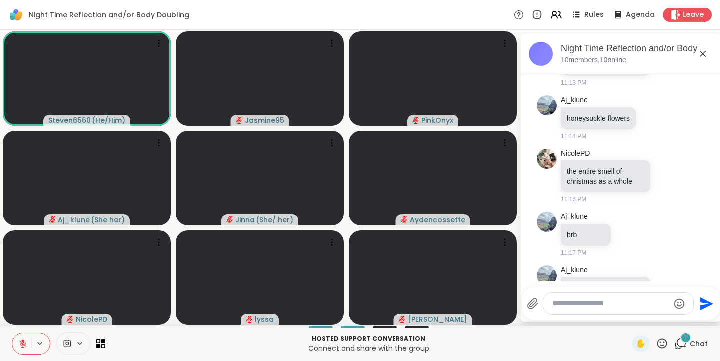
scroll to position [519, 0]
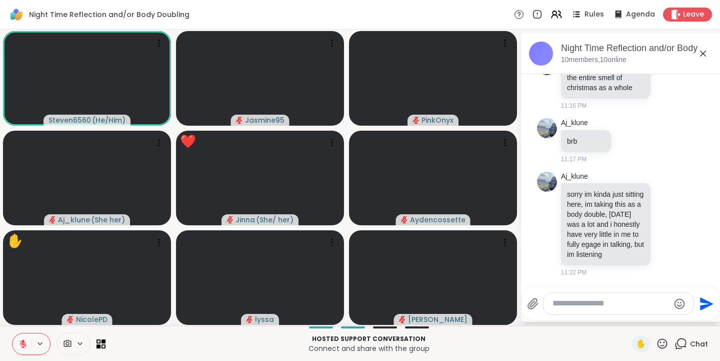
click at [656, 341] on icon at bounding box center [662, 343] width 13 height 13
click at [628, 318] on span "❤️" at bounding box center [633, 317] width 10 height 12
click at [640, 339] on div "✋" at bounding box center [641, 344] width 18 height 16
click at [24, 345] on icon at bounding box center [23, 343] width 9 height 9
click at [636, 341] on span "✋" at bounding box center [641, 344] width 10 height 12
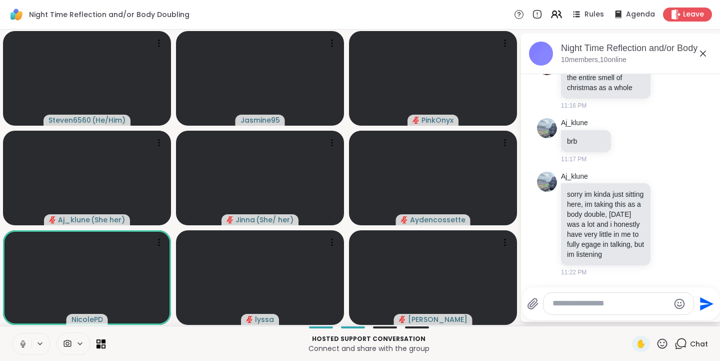
click at [21, 343] on icon at bounding box center [23, 343] width 5 height 3
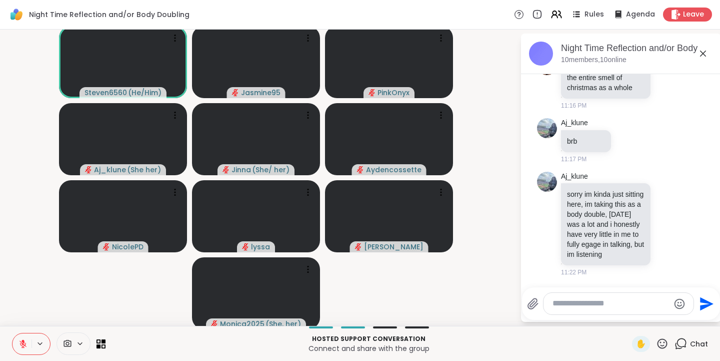
click at [656, 345] on icon at bounding box center [662, 343] width 13 height 13
click at [628, 317] on span "❤️" at bounding box center [633, 317] width 10 height 12
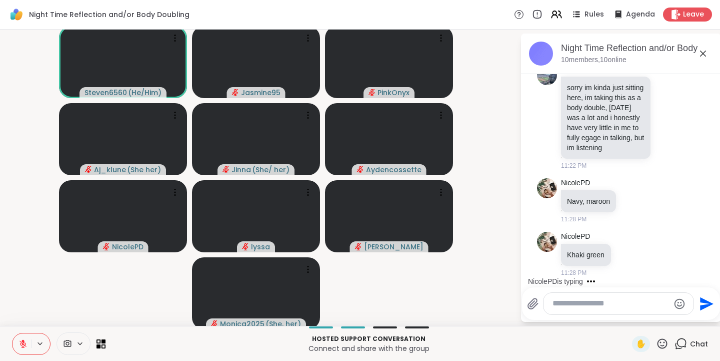
scroll to position [689, 0]
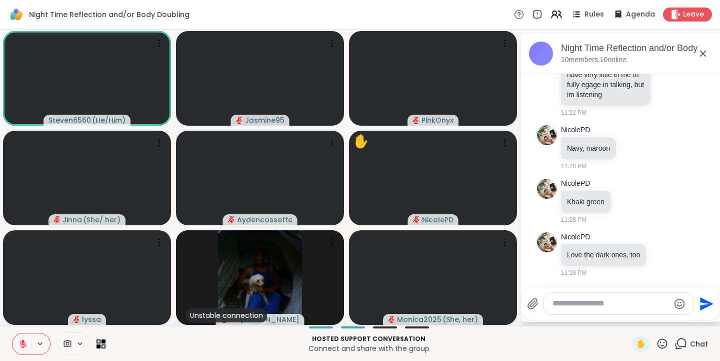
click at [635, 304] on textarea "Type your message" at bounding box center [611, 303] width 117 height 11
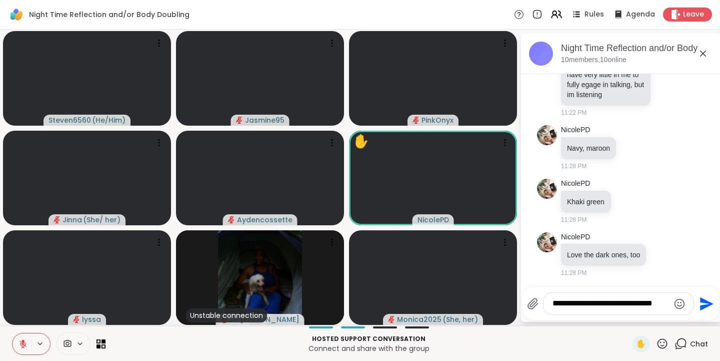
type textarea "**********"
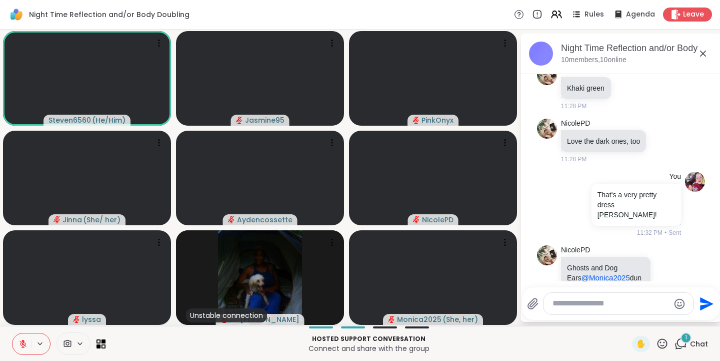
scroll to position [836, 0]
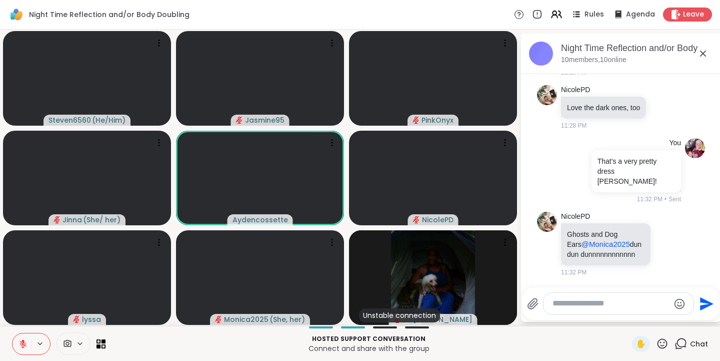
click at [20, 348] on button at bounding box center [22, 343] width 19 height 21
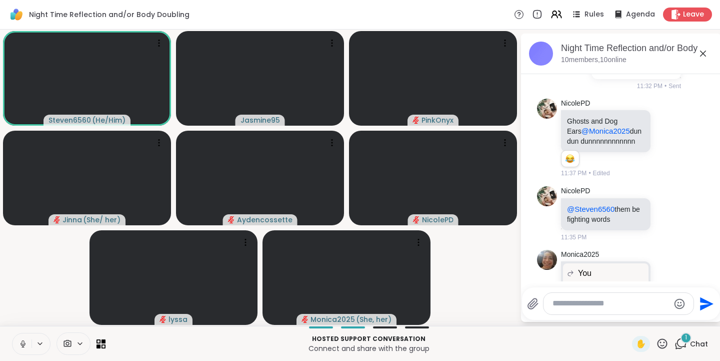
scroll to position [1013, 0]
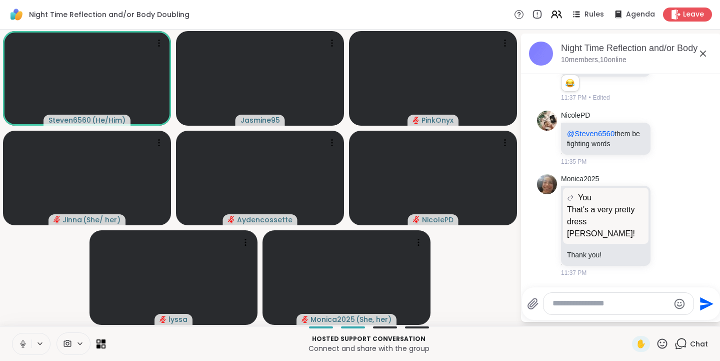
click at [22, 347] on icon at bounding box center [23, 343] width 9 height 9
click at [664, 227] on icon at bounding box center [668, 225] width 9 height 10
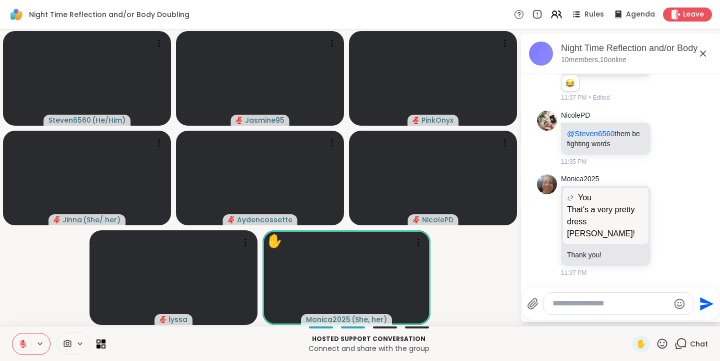
click at [664, 214] on div "Select Reaction: Heart" at bounding box center [668, 209] width 9 height 9
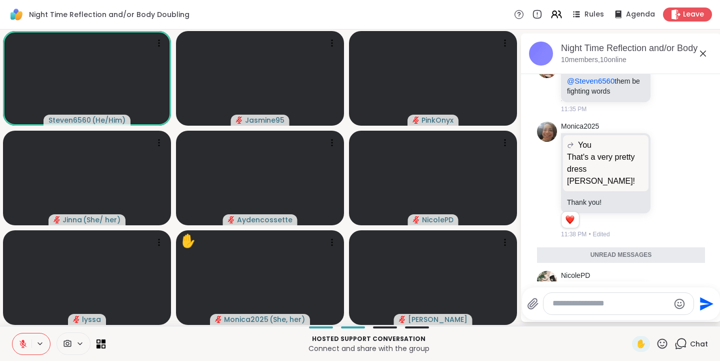
scroll to position [1124, 0]
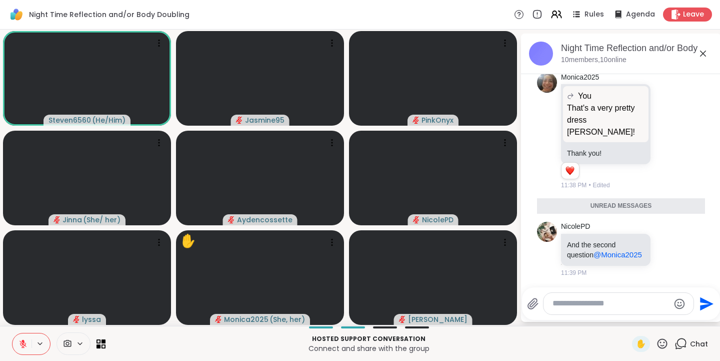
click at [656, 344] on icon at bounding box center [662, 343] width 13 height 13
click at [628, 314] on span "❤️" at bounding box center [633, 317] width 10 height 12
click at [658, 342] on icon at bounding box center [662, 343] width 13 height 13
click at [694, 318] on span "🎉" at bounding box center [699, 317] width 10 height 12
click at [656, 344] on icon at bounding box center [662, 343] width 13 height 13
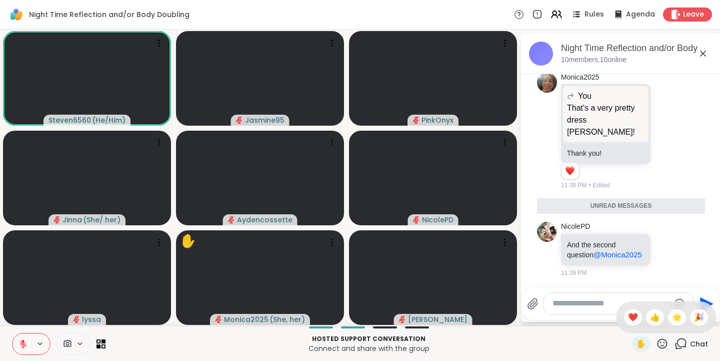
click at [672, 317] on span "🌟" at bounding box center [677, 317] width 10 height 12
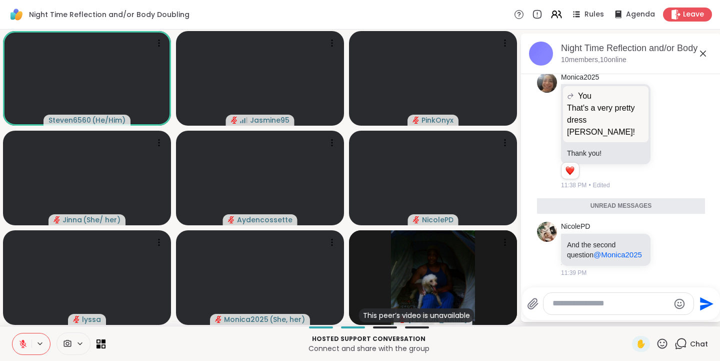
click at [656, 343] on icon at bounding box center [662, 343] width 13 height 13
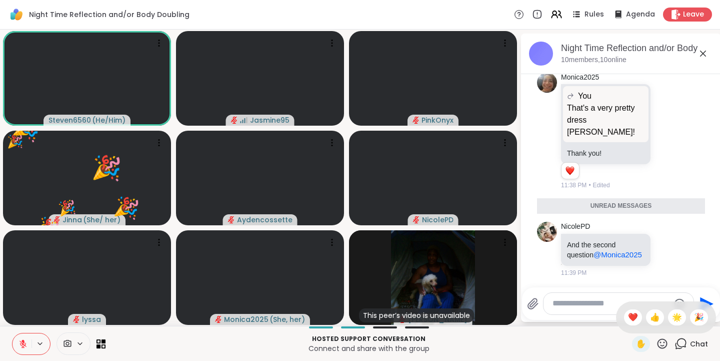
click at [628, 314] on span "❤️" at bounding box center [633, 317] width 10 height 12
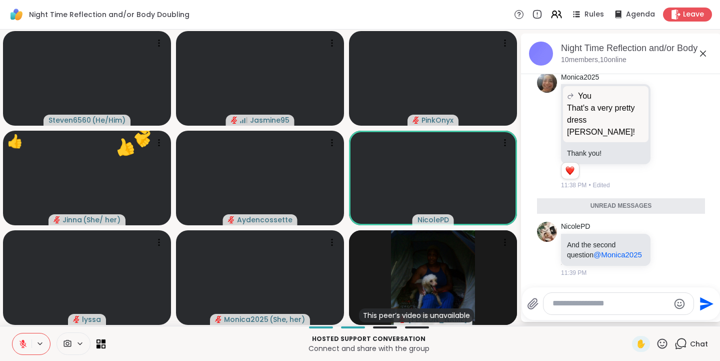
click at [658, 345] on icon at bounding box center [663, 343] width 10 height 10
click at [628, 320] on span "❤️" at bounding box center [633, 317] width 10 height 12
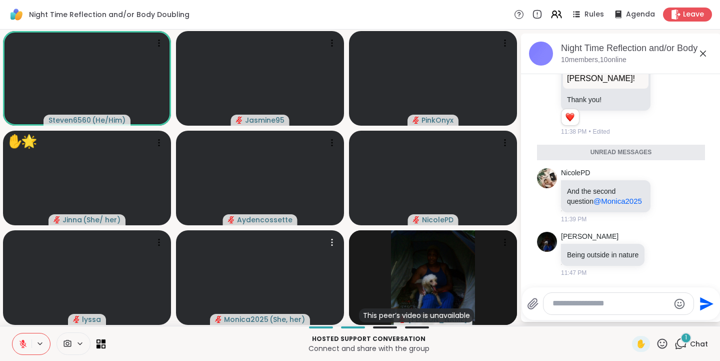
scroll to position [1164, 0]
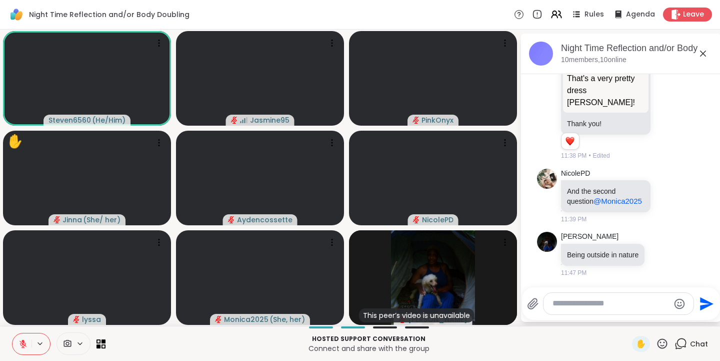
click at [656, 342] on icon at bounding box center [662, 343] width 13 height 13
click at [672, 317] on span "🌟" at bounding box center [677, 317] width 10 height 12
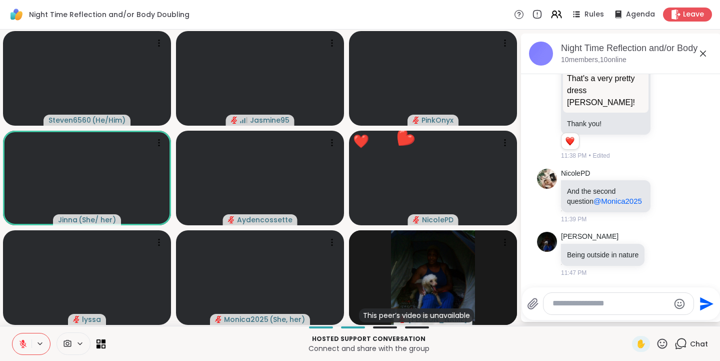
scroll to position [1178, 0]
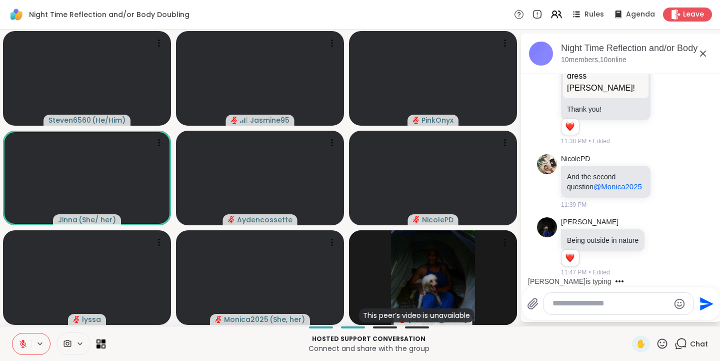
click at [656, 343] on icon at bounding box center [662, 343] width 13 height 13
click at [628, 317] on span "❤️" at bounding box center [633, 317] width 10 height 12
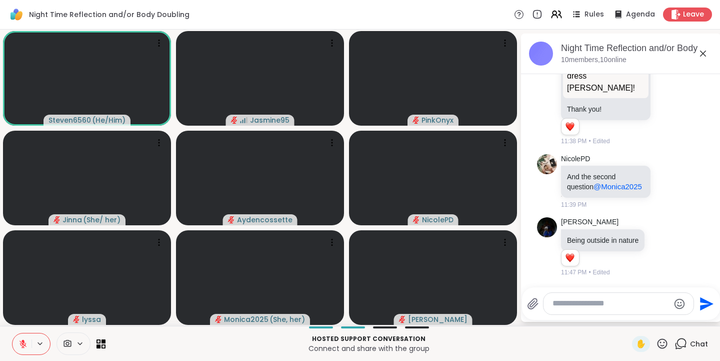
click at [656, 343] on icon at bounding box center [662, 343] width 13 height 13
click at [628, 317] on span "❤️" at bounding box center [633, 317] width 10 height 12
click at [28, 338] on button at bounding box center [22, 343] width 19 height 21
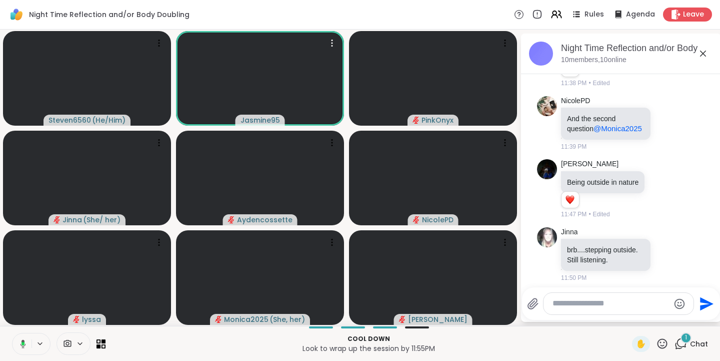
scroll to position [1241, 0]
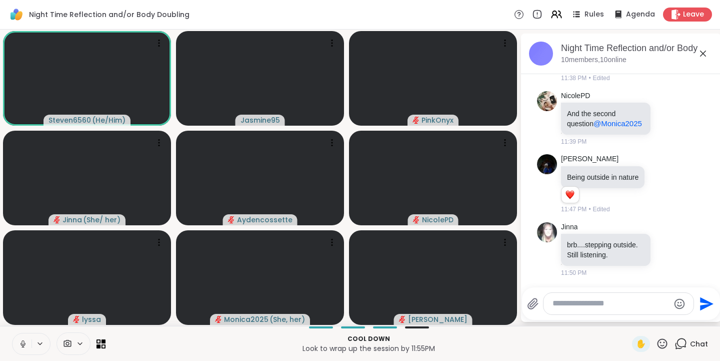
click at [24, 340] on icon at bounding box center [23, 342] width 3 height 5
click at [621, 296] on div at bounding box center [619, 304] width 150 height 22
click at [577, 304] on textarea "Type your message" at bounding box center [611, 303] width 117 height 11
type textarea "*"
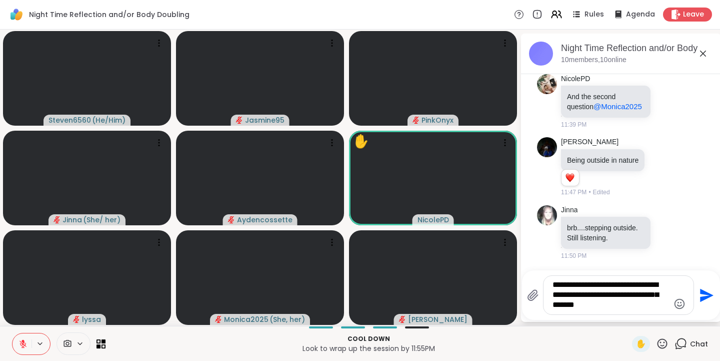
type textarea "**********"
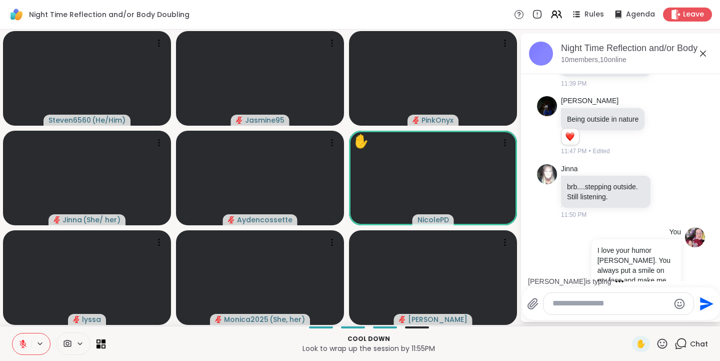
scroll to position [1335, 0]
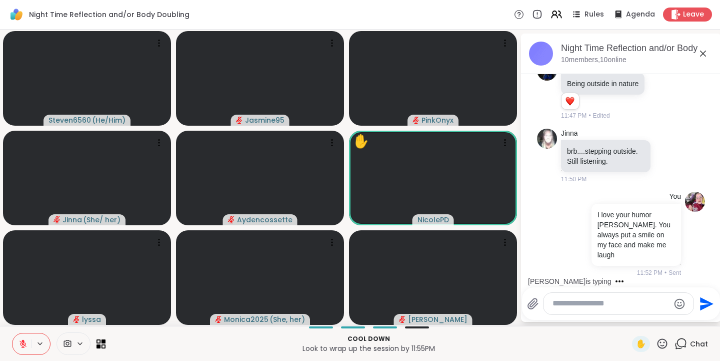
click at [656, 345] on icon at bounding box center [662, 343] width 13 height 13
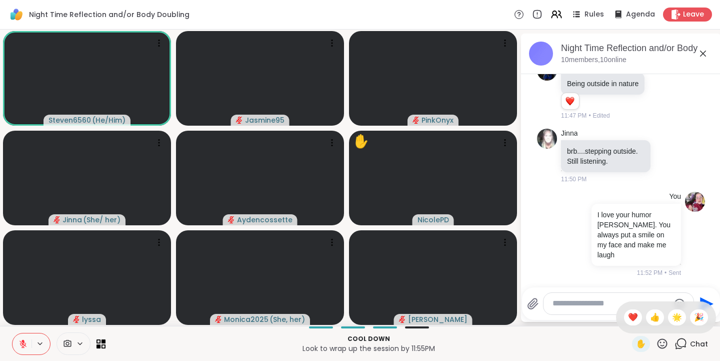
click at [628, 317] on span "❤️" at bounding box center [633, 317] width 10 height 12
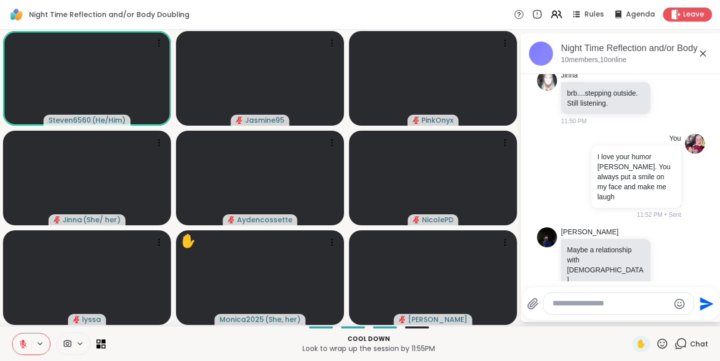
scroll to position [1398, 0]
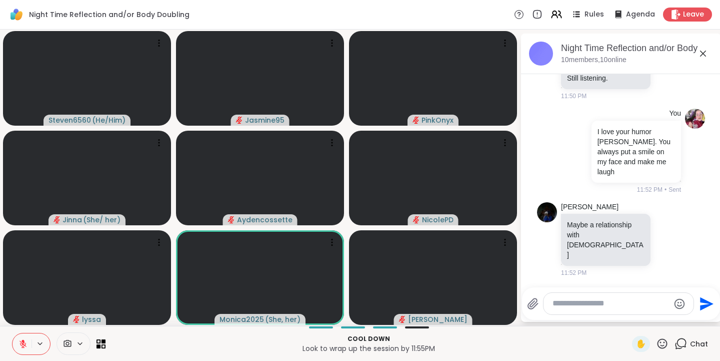
click at [656, 344] on icon at bounding box center [662, 343] width 13 height 13
click at [628, 319] on span "❤️" at bounding box center [633, 317] width 10 height 12
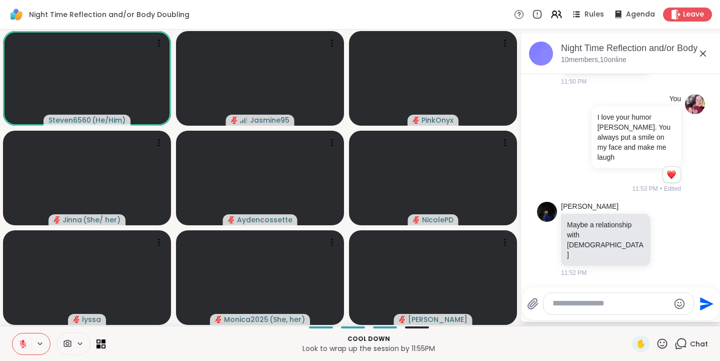
scroll to position [1476, 0]
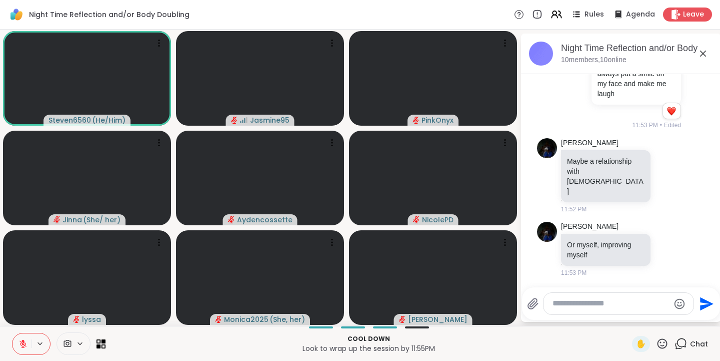
click at [656, 344] on icon at bounding box center [662, 343] width 13 height 13
click at [628, 320] on span "❤️" at bounding box center [633, 317] width 10 height 12
click at [659, 341] on icon at bounding box center [663, 343] width 10 height 10
click at [628, 317] on span "❤️" at bounding box center [633, 317] width 10 height 12
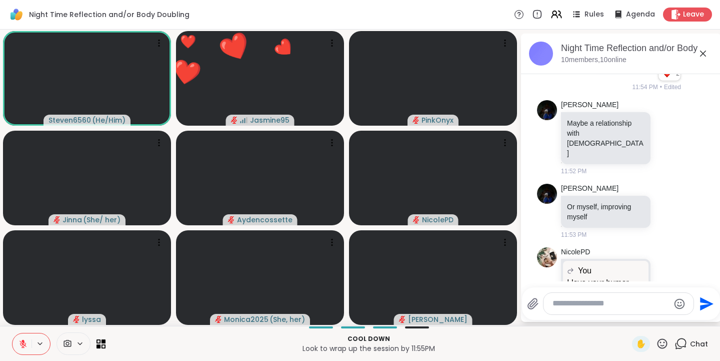
scroll to position [1607, 0]
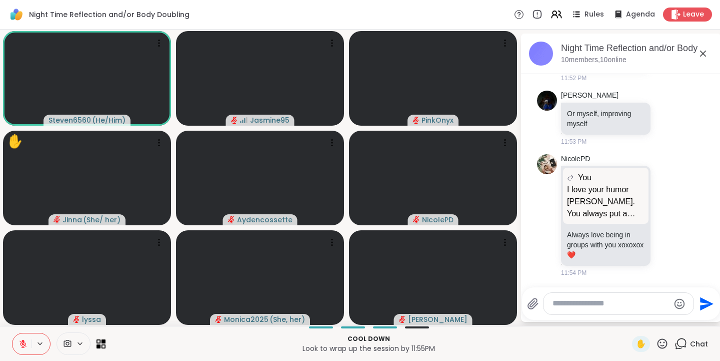
click at [664, 214] on icon at bounding box center [668, 215] width 9 height 10
click at [664, 199] on div "Select Reaction: Heart" at bounding box center [668, 199] width 9 height 9
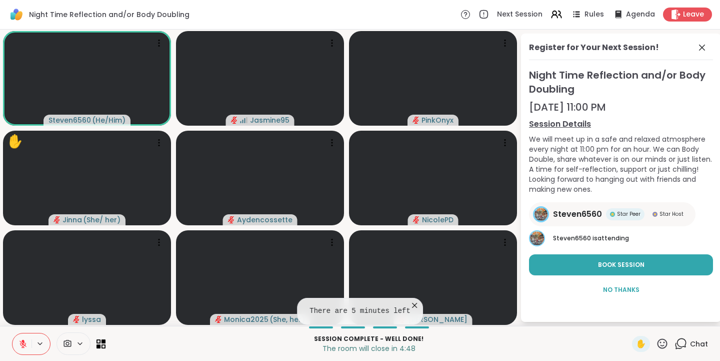
click at [606, 266] on span "Book Session" at bounding box center [621, 264] width 47 height 9
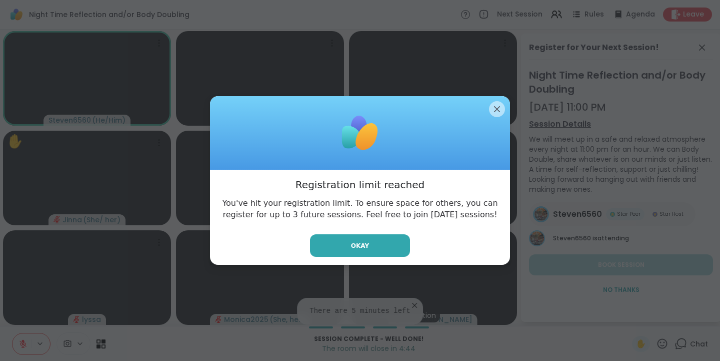
click at [359, 249] on span "Okay" at bounding box center [360, 245] width 18 height 9
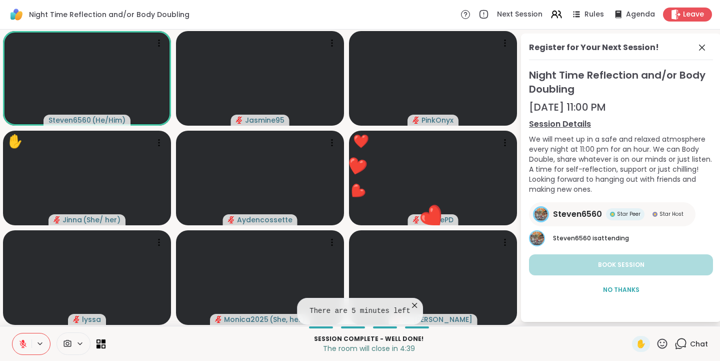
click at [657, 345] on icon at bounding box center [662, 343] width 13 height 13
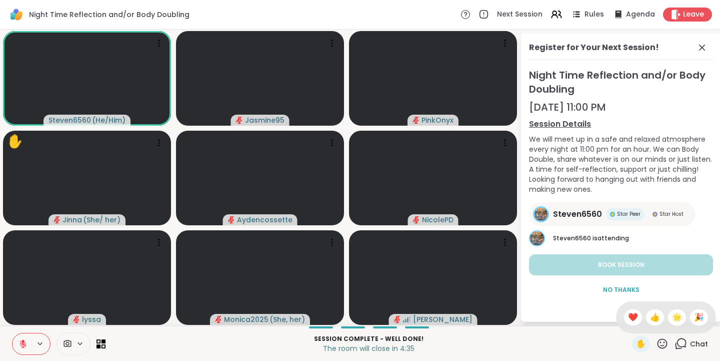
click at [628, 314] on span "❤️" at bounding box center [633, 317] width 10 height 12
click at [656, 341] on icon at bounding box center [662, 343] width 13 height 13
click at [694, 318] on span "🎉" at bounding box center [699, 317] width 10 height 12
click at [693, 342] on span "Chat" at bounding box center [699, 344] width 18 height 10
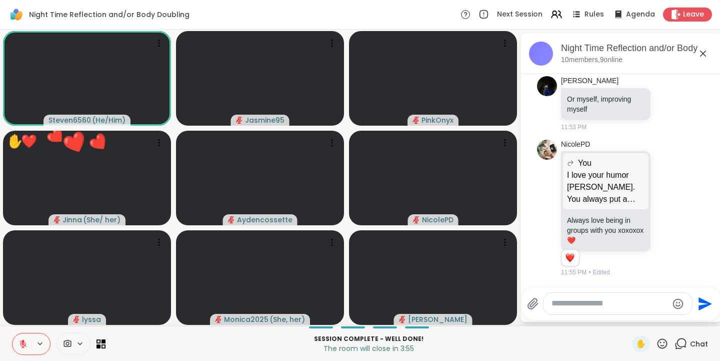
click at [599, 305] on textarea "Type your message" at bounding box center [610, 303] width 117 height 11
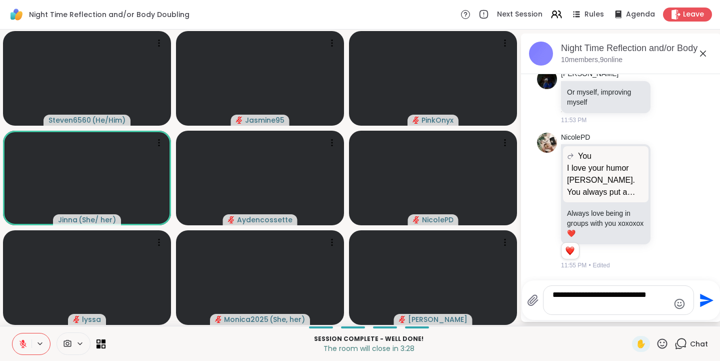
type textarea "**********"
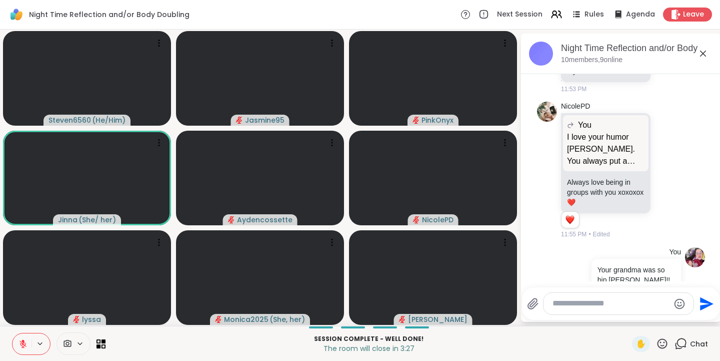
scroll to position [1684, 0]
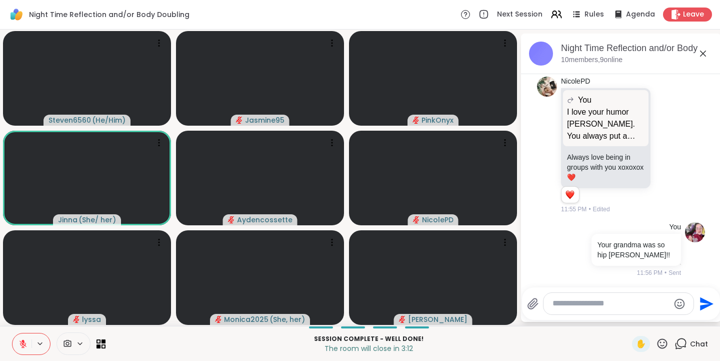
click at [656, 338] on icon at bounding box center [662, 343] width 13 height 13
click at [628, 317] on span "❤️" at bounding box center [633, 317] width 10 height 12
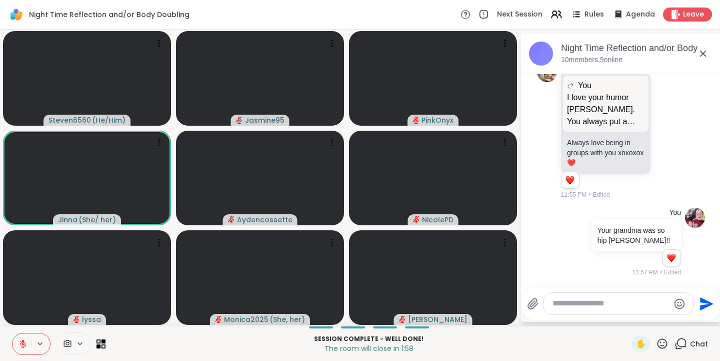
click at [656, 342] on icon at bounding box center [662, 343] width 13 height 13
click at [628, 315] on span "❤️" at bounding box center [633, 317] width 10 height 12
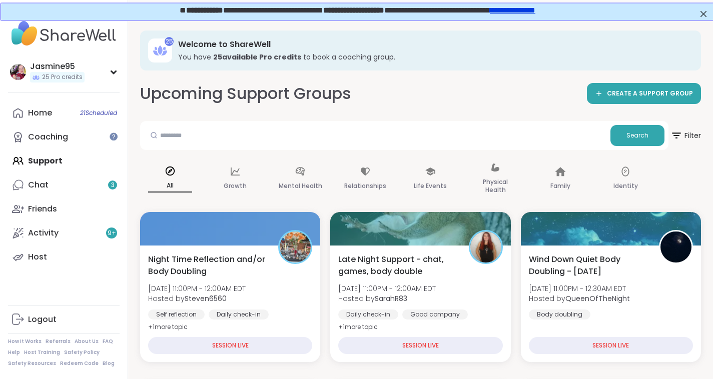
click at [104, 235] on link "Activity 9 +" at bounding box center [64, 233] width 112 height 24
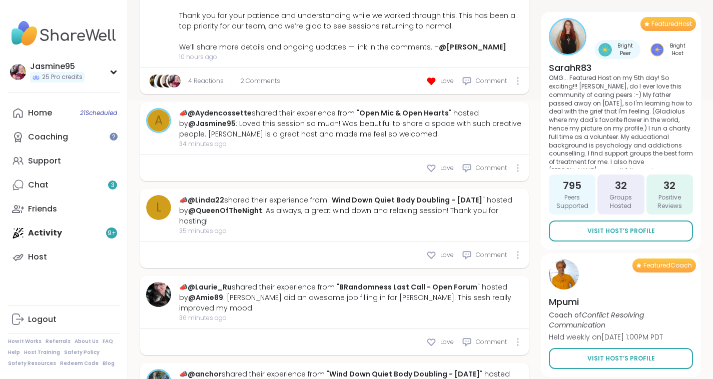
scroll to position [321, 0]
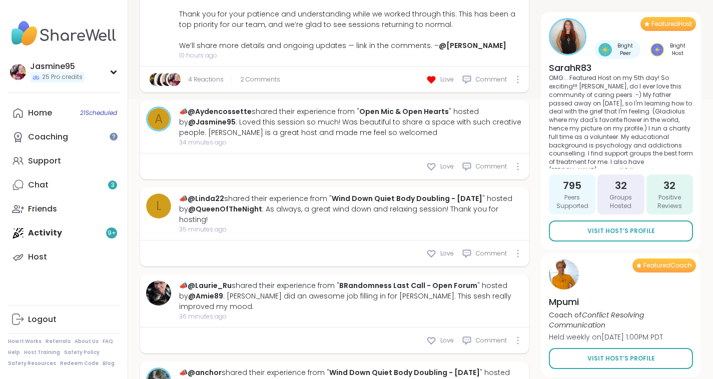
click at [435, 170] on icon at bounding box center [431, 167] width 10 height 10
type textarea "*"
click at [389, 116] on link "Open Mic & Open Hearts" at bounding box center [404, 112] width 90 height 10
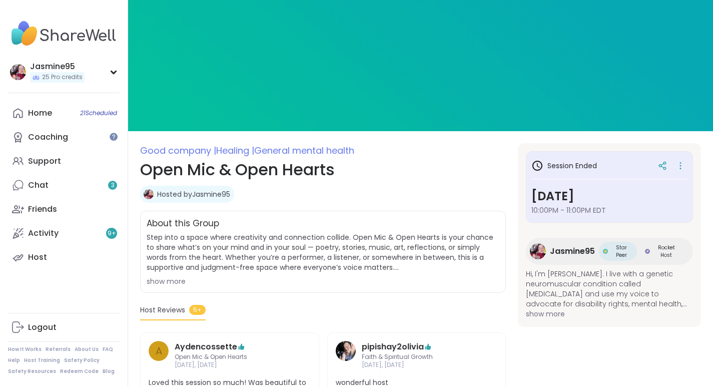
click at [677, 169] on icon at bounding box center [680, 166] width 10 height 14
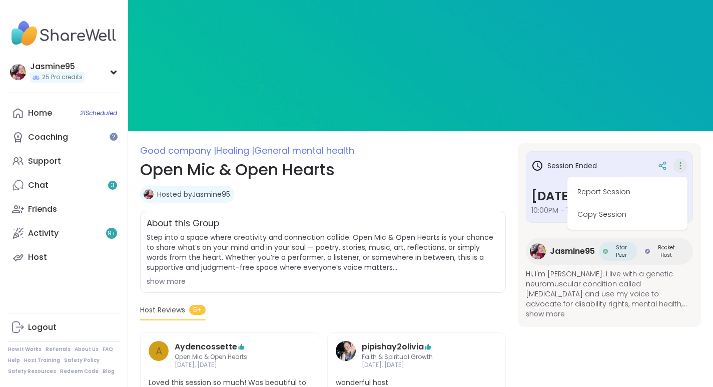
click at [623, 217] on button "Copy Session" at bounding box center [627, 214] width 112 height 23
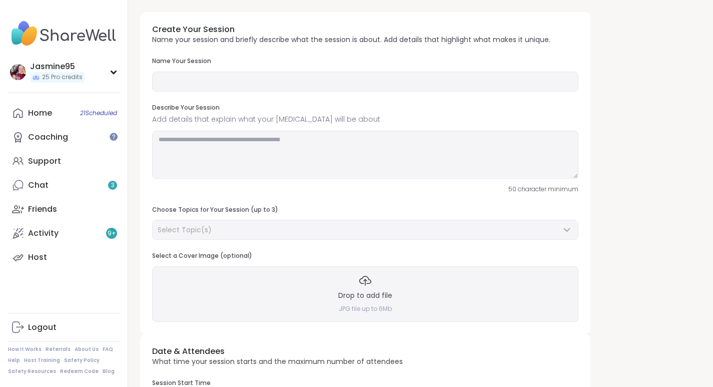
type input "**********"
type textarea "**********"
type input "**"
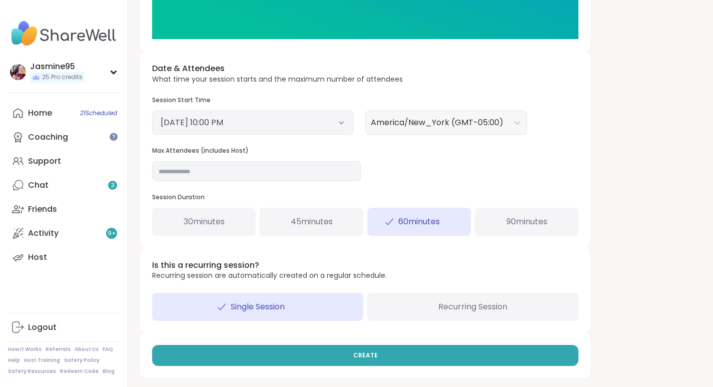
scroll to position [318, 0]
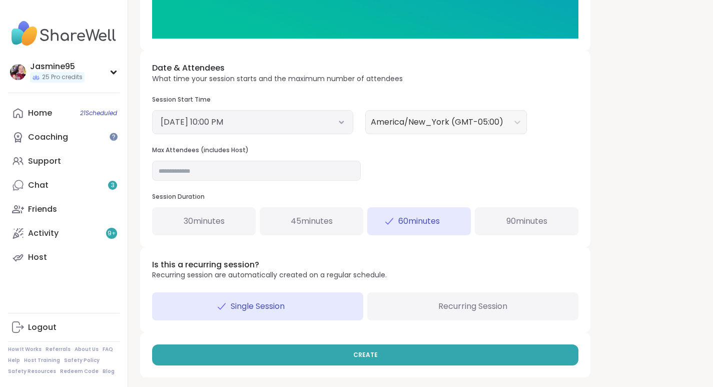
click at [250, 126] on button "September 12, 2025 10:00 PM" at bounding box center [253, 122] width 184 height 12
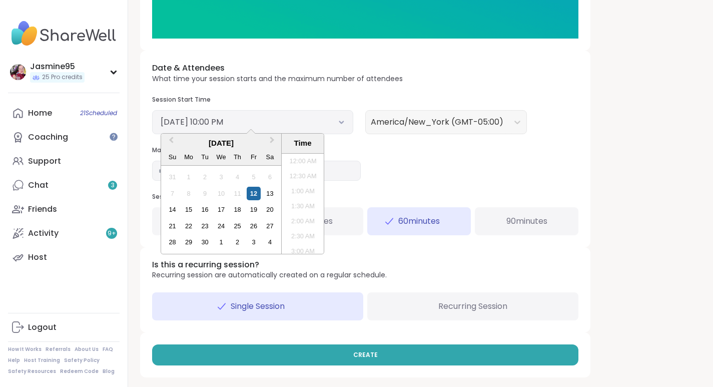
scroll to position [618, 0]
click at [257, 208] on div "19" at bounding box center [254, 210] width 14 height 14
click at [443, 309] on span "Recurring Session" at bounding box center [472, 306] width 69 height 12
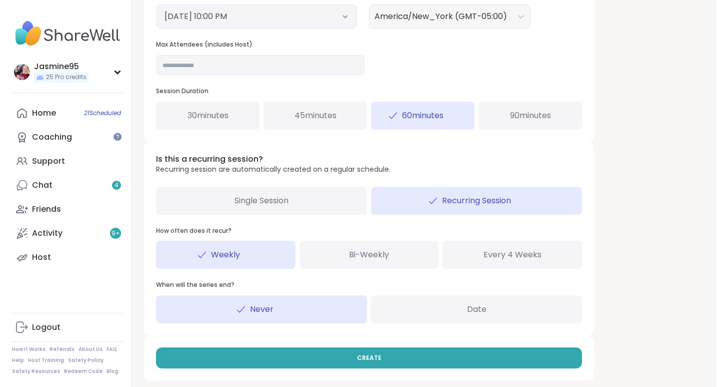
scroll to position [423, 0]
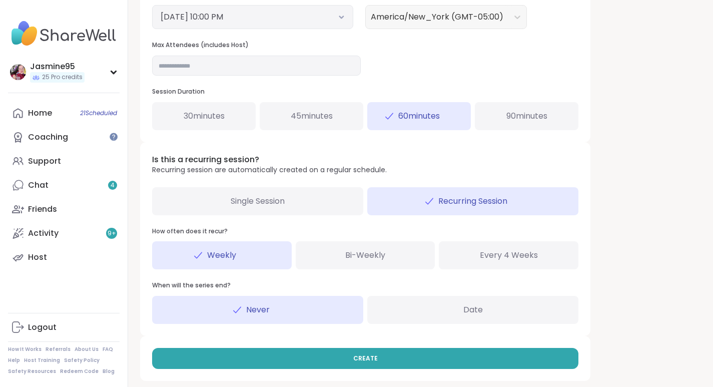
click at [486, 354] on button "CREATE" at bounding box center [365, 358] width 426 height 21
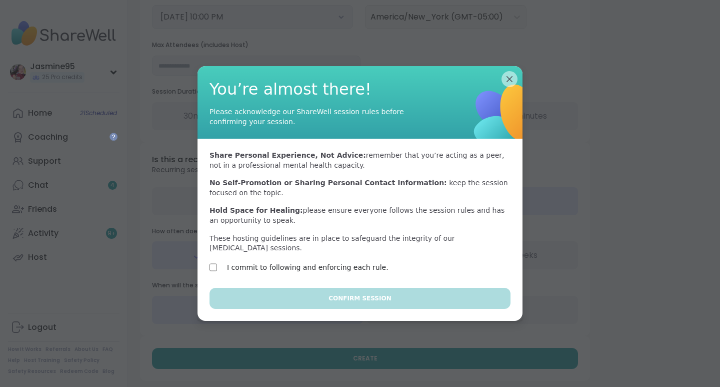
click at [335, 267] on label "I commit to following and enforcing each rule." at bounding box center [308, 267] width 162 height 12
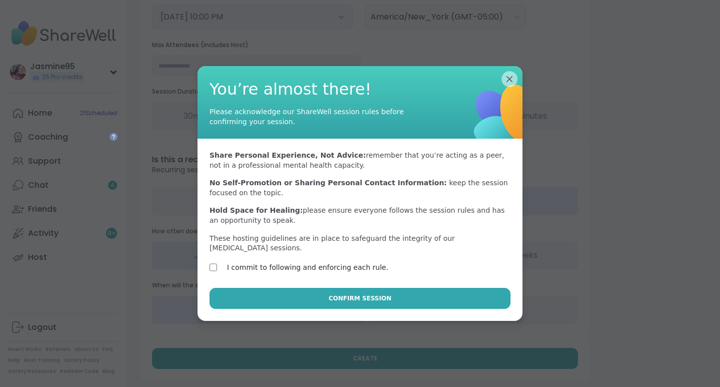
click at [355, 294] on span "Confirm Session" at bounding box center [360, 298] width 63 height 9
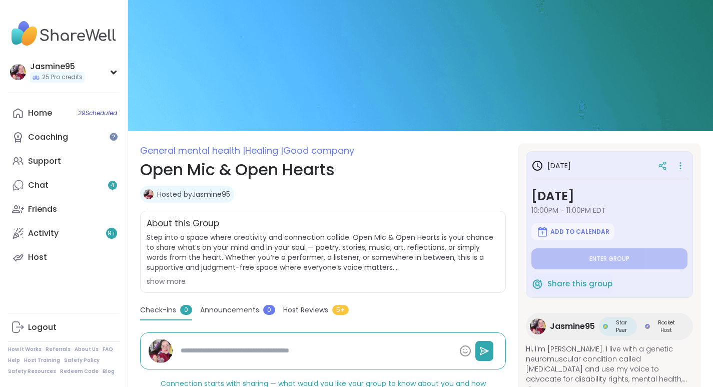
click at [86, 190] on link "Chat 4" at bounding box center [64, 185] width 112 height 24
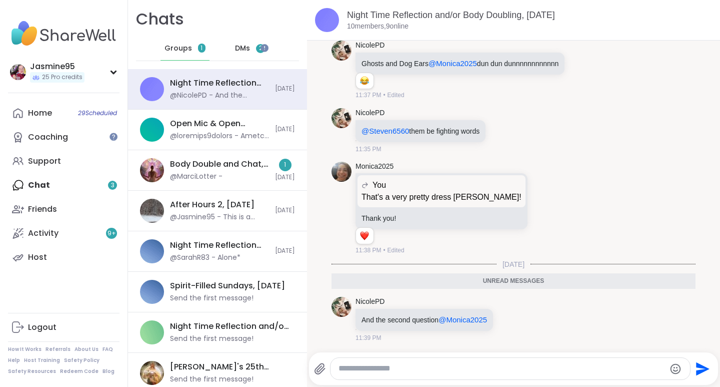
click at [174, 179] on div "@MarciLotter -" at bounding box center [196, 177] width 53 height 10
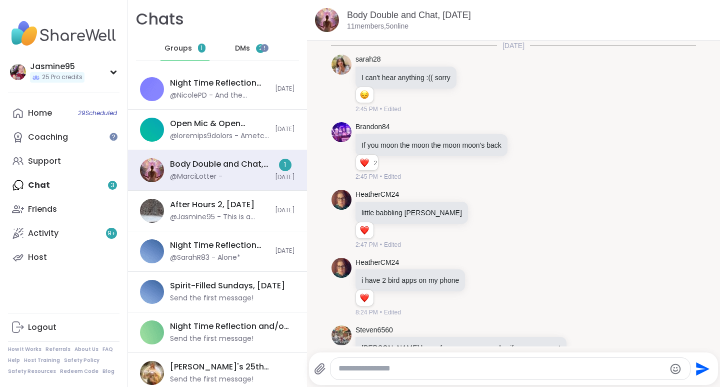
scroll to position [1753, 0]
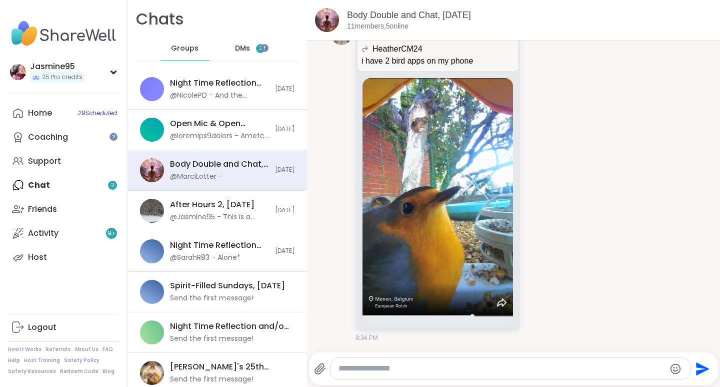
click at [259, 49] on span "2" at bounding box center [261, 48] width 4 height 9
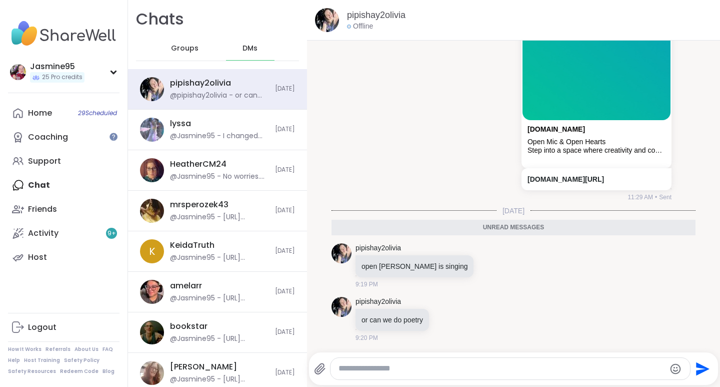
click at [82, 159] on link "Support" at bounding box center [64, 161] width 112 height 24
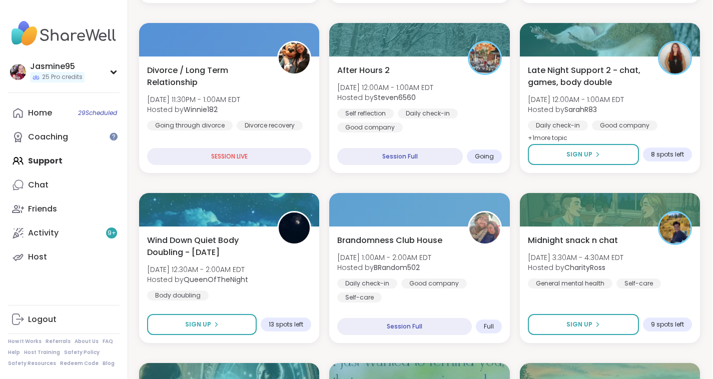
scroll to position [361, 2]
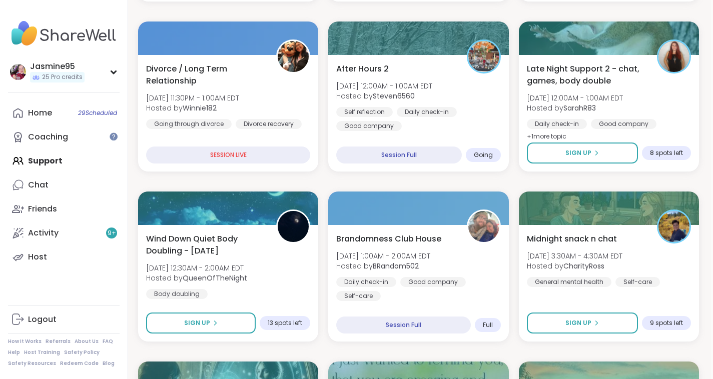
click at [435, 108] on div "Daily check-in" at bounding box center [427, 112] width 60 height 10
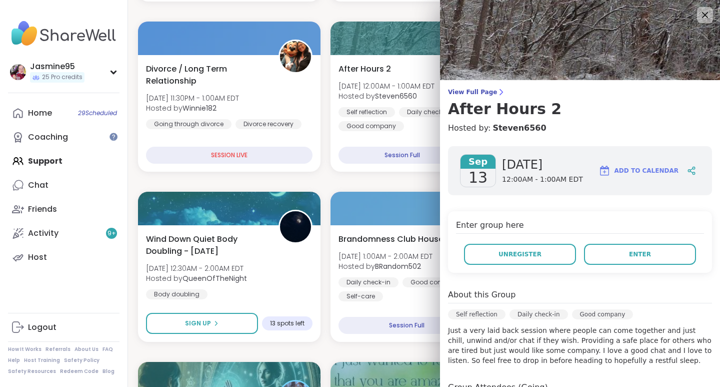
click at [513, 258] on span "Unregister" at bounding box center [520, 254] width 43 height 9
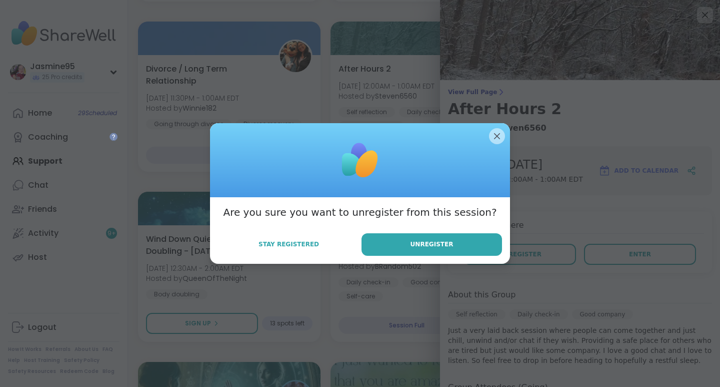
click at [401, 243] on button "Unregister" at bounding box center [432, 244] width 141 height 23
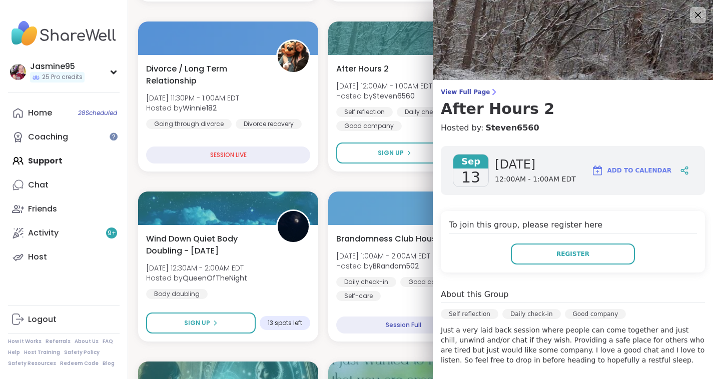
click at [695, 16] on icon at bounding box center [698, 15] width 6 height 6
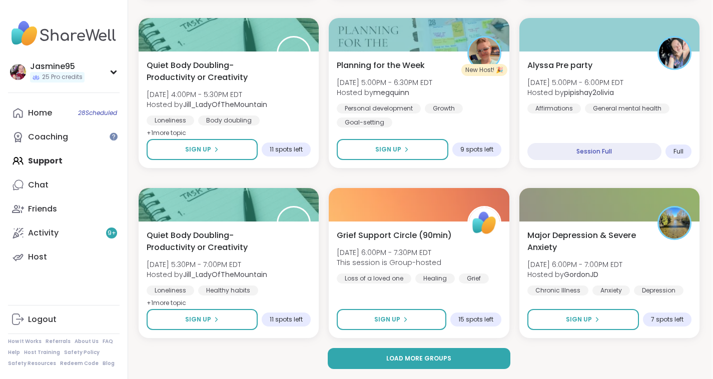
scroll to position [1895, 2]
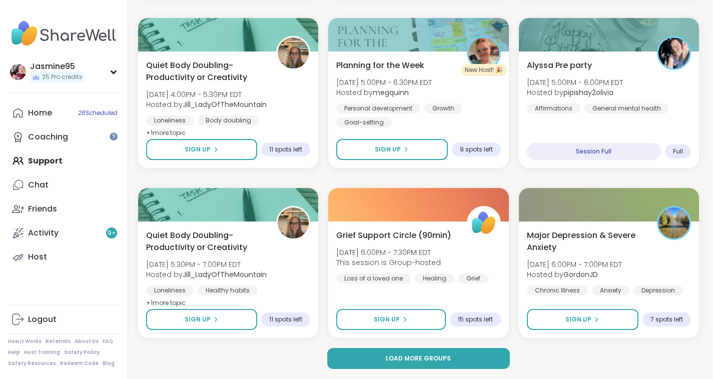
click at [412, 357] on span "Load more groups" at bounding box center [418, 358] width 65 height 9
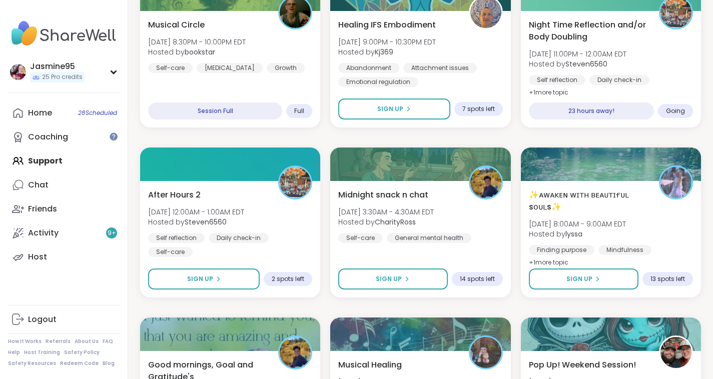
scroll to position [2617, 0]
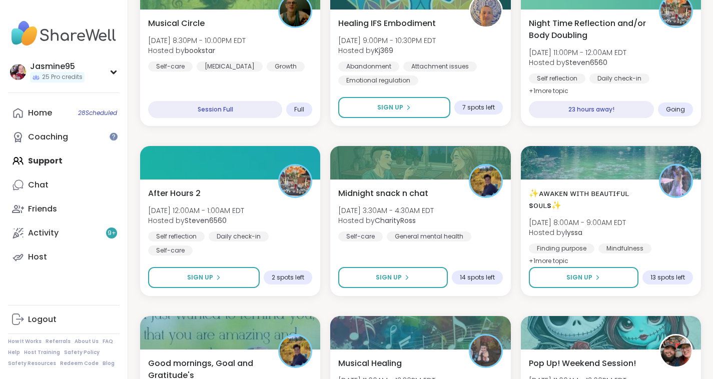
click at [216, 278] on icon at bounding box center [218, 278] width 6 height 6
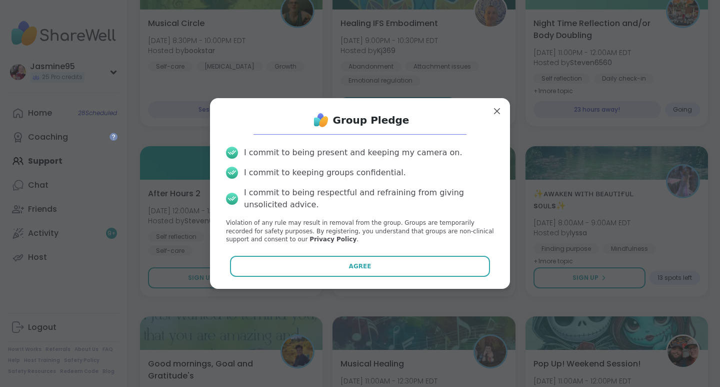
click at [363, 262] on button "Agree" at bounding box center [360, 266] width 261 height 21
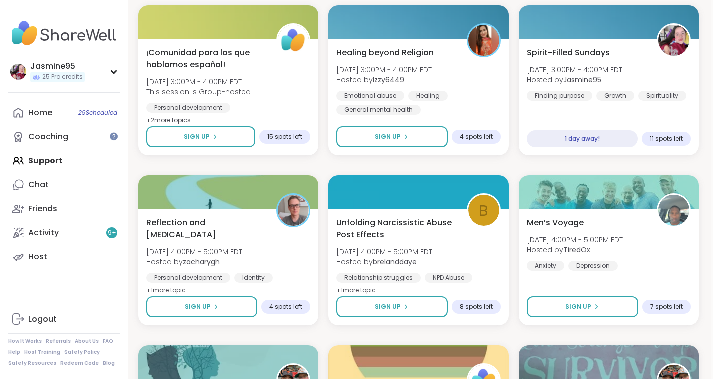
scroll to position [3610, 2]
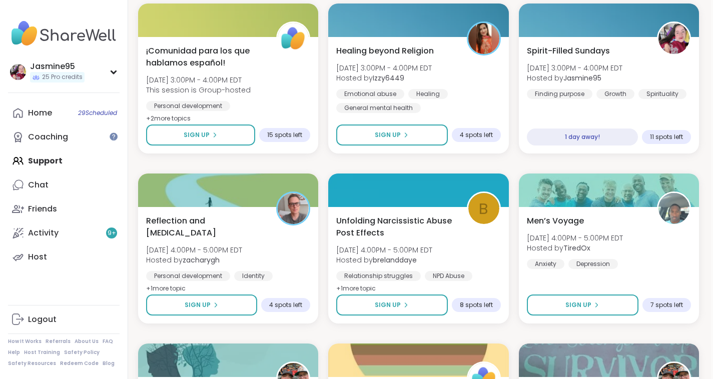
click at [188, 302] on span "Sign Up" at bounding box center [198, 305] width 26 height 9
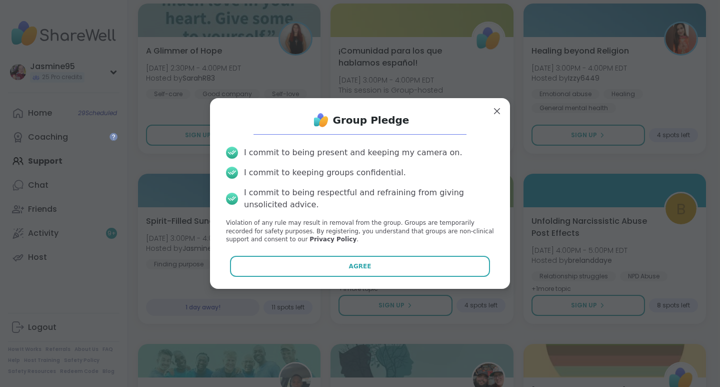
click at [361, 270] on span "Agree" at bounding box center [360, 266] width 23 height 9
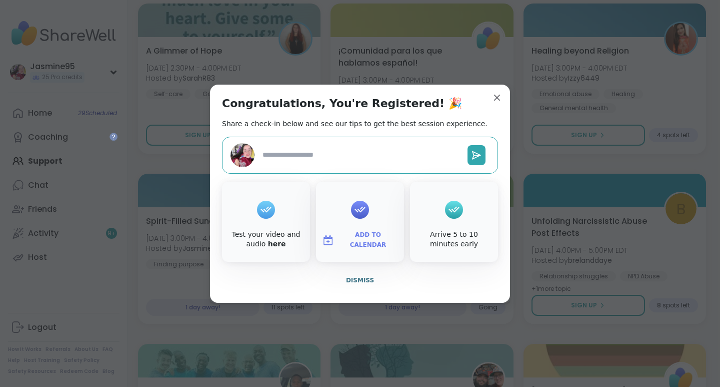
type textarea "*"
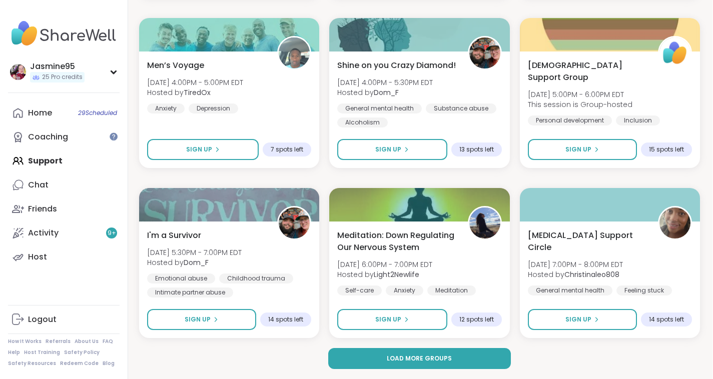
scroll to position [3935, 2]
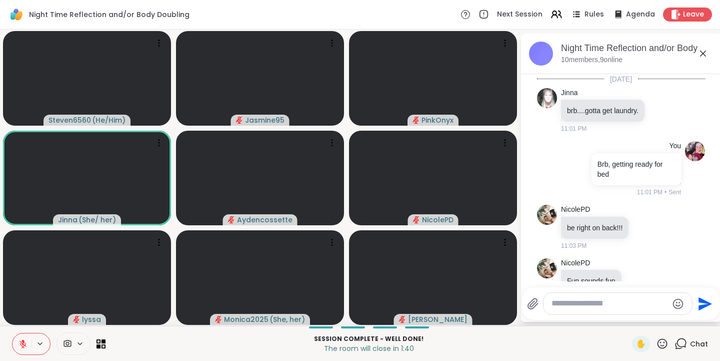
scroll to position [1699, 0]
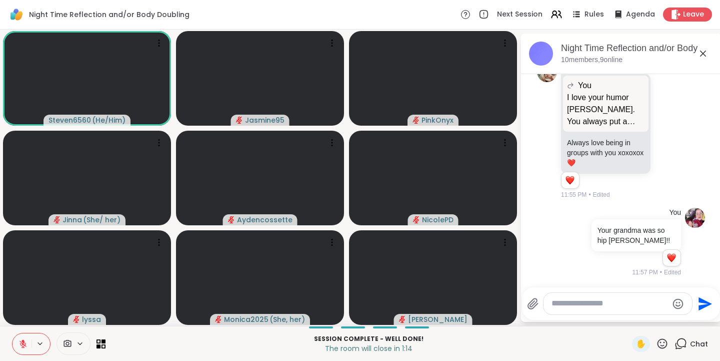
click at [656, 338] on icon at bounding box center [662, 343] width 13 height 13
click at [650, 316] on span "👍" at bounding box center [655, 317] width 10 height 12
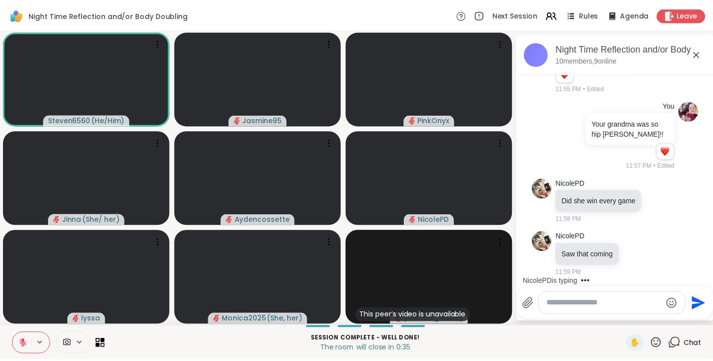
scroll to position [1899, 0]
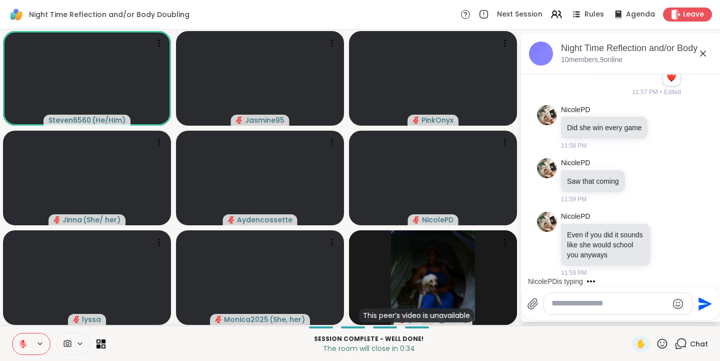
click at [658, 339] on icon at bounding box center [663, 343] width 10 height 10
click at [628, 318] on span "❤️" at bounding box center [633, 317] width 10 height 12
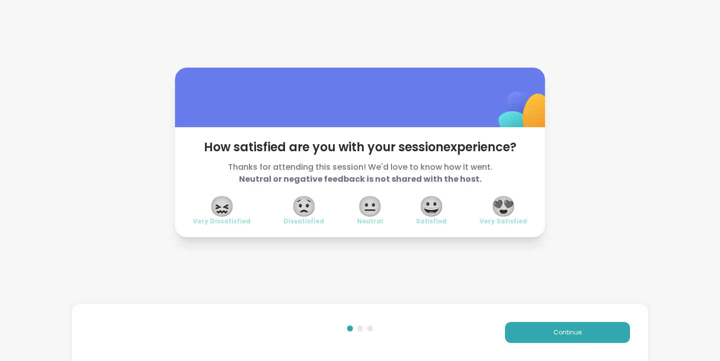
click at [505, 205] on span "😍" at bounding box center [503, 206] width 25 height 18
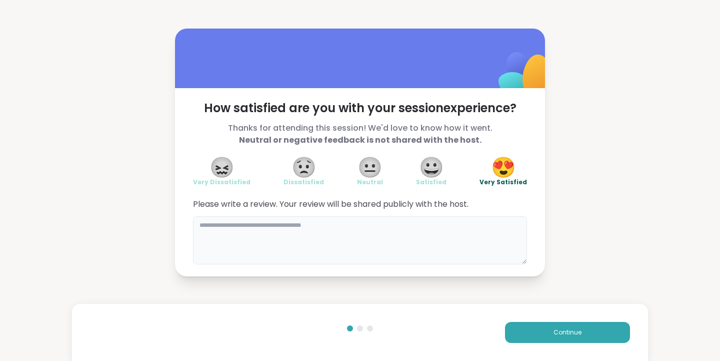
click at [225, 233] on textarea at bounding box center [360, 240] width 334 height 48
type textarea "*"
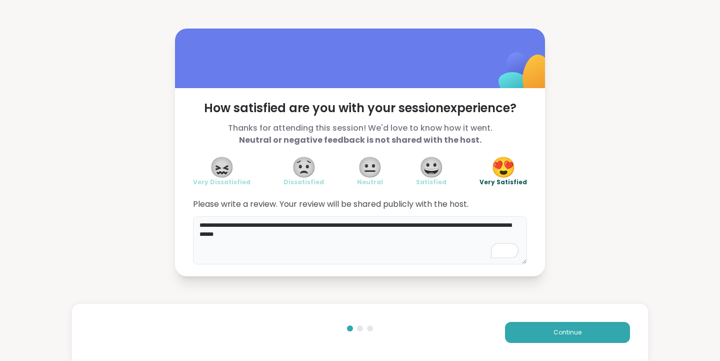
type textarea "**********"
click at [545, 331] on button "Continue" at bounding box center [567, 332] width 125 height 21
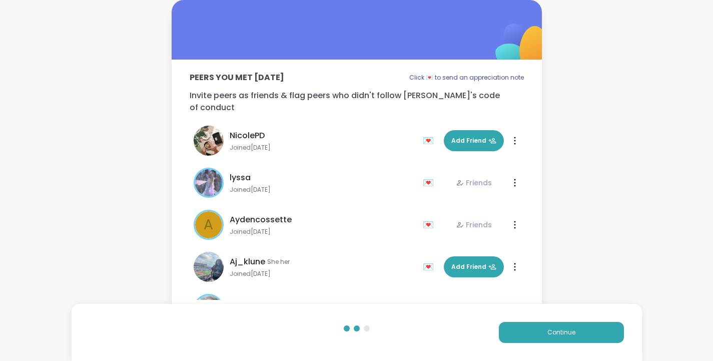
click at [444, 130] on button "Add Friend" at bounding box center [474, 140] width 60 height 21
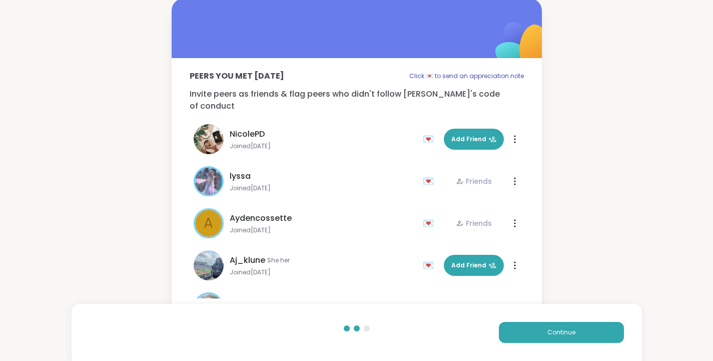
scroll to position [3, 0]
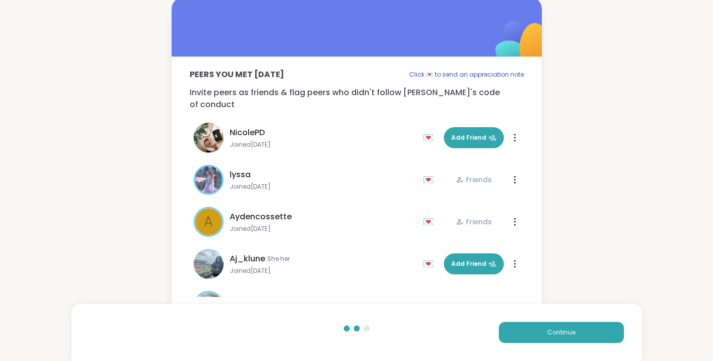
click at [582, 335] on button "Continue" at bounding box center [561, 332] width 125 height 21
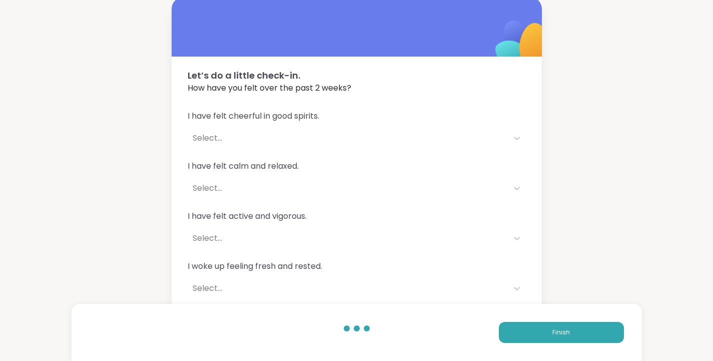
click at [555, 329] on span "Finish" at bounding box center [561, 332] width 18 height 9
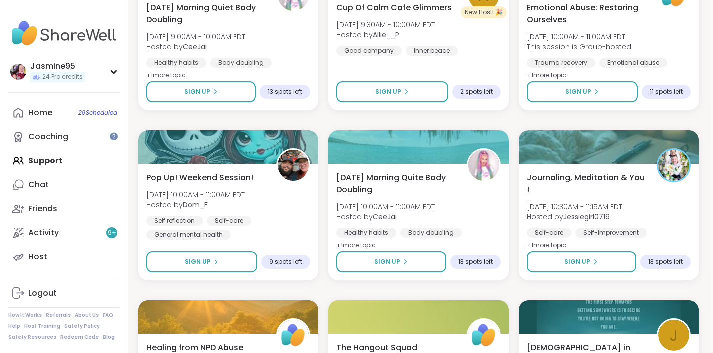
scroll to position [762, 2]
click at [50, 208] on div "Friends" at bounding box center [42, 209] width 29 height 11
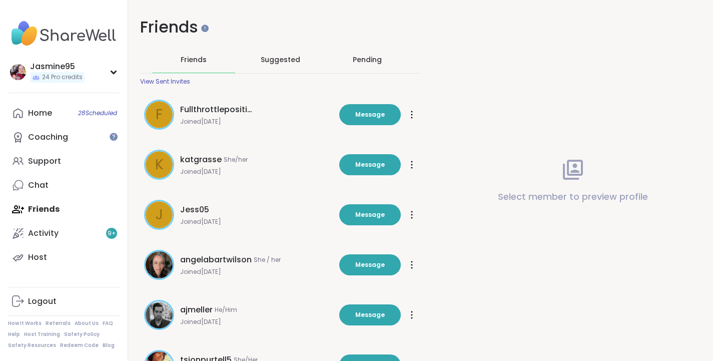
click at [363, 63] on div "Pending" at bounding box center [367, 60] width 29 height 10
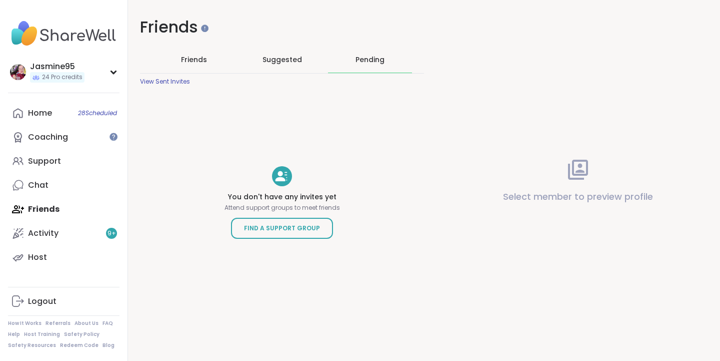
click at [161, 83] on div "View Sent Invites" at bounding box center [165, 82] width 50 height 8
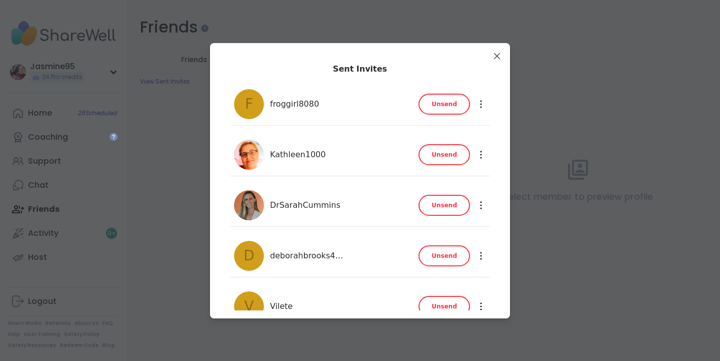
click at [451, 106] on span "Unsend" at bounding box center [445, 104] width 26 height 9
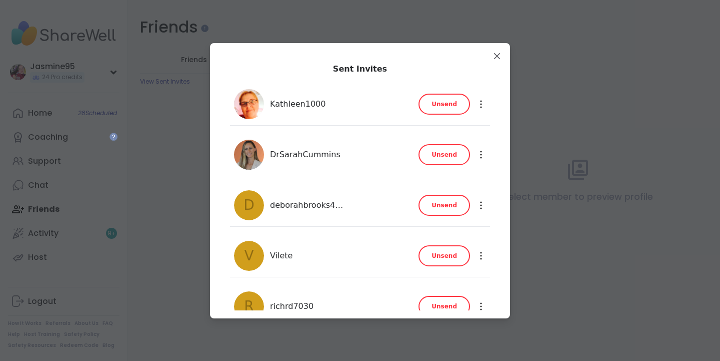
click at [443, 102] on span "Unsend" at bounding box center [445, 104] width 26 height 9
click at [446, 110] on button "Unsend" at bounding box center [445, 104] width 52 height 21
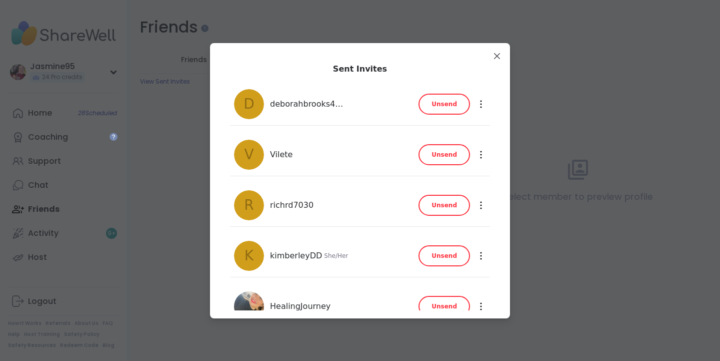
click at [440, 105] on span "Unsend" at bounding box center [445, 104] width 26 height 9
click at [453, 101] on span "Unsend" at bounding box center [445, 104] width 26 height 9
click at [443, 107] on span "Unsend" at bounding box center [445, 104] width 26 height 9
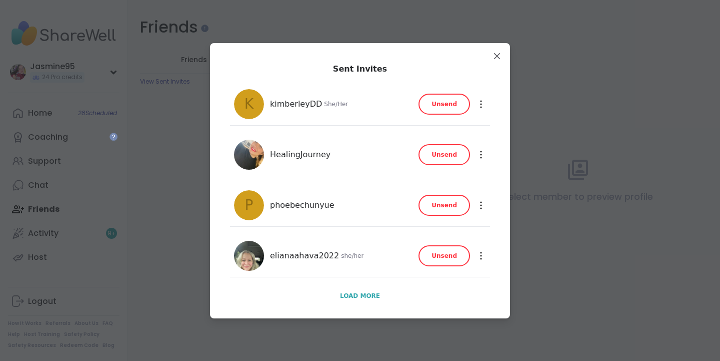
click at [447, 107] on span "Unsend" at bounding box center [445, 104] width 26 height 9
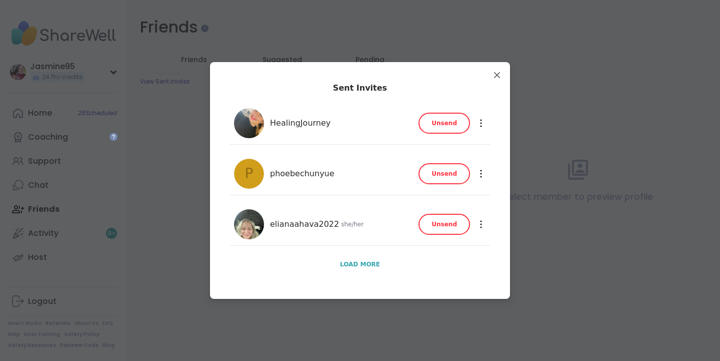
click at [444, 178] on button "Unsend" at bounding box center [445, 173] width 52 height 21
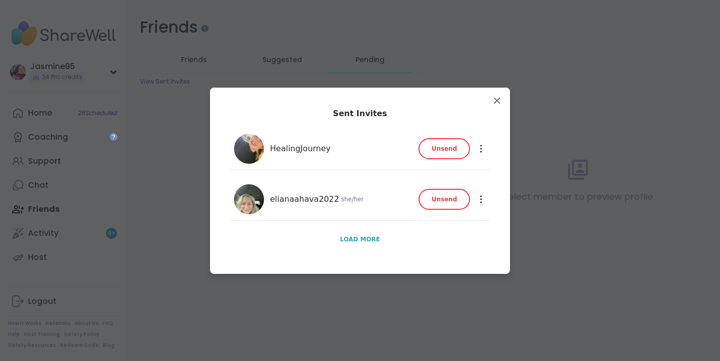
click at [451, 198] on span "Unsend" at bounding box center [445, 199] width 26 height 9
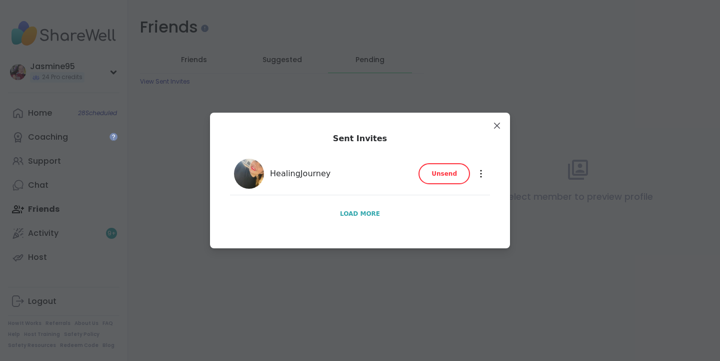
click at [360, 210] on span "Load more" at bounding box center [360, 213] width 40 height 9
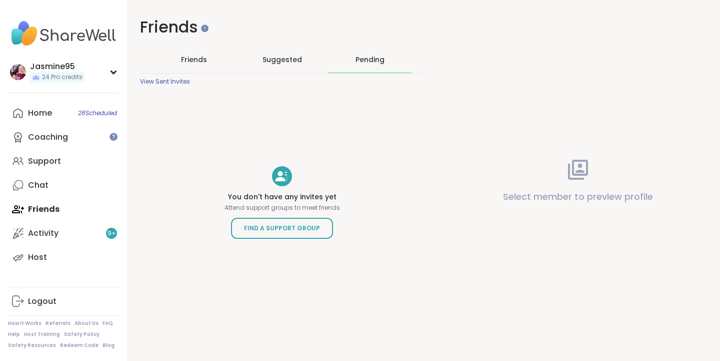
click at [31, 210] on div "Home 28 Scheduled Coaching Support Chat Friends Activity 9 + Host" at bounding box center [64, 185] width 112 height 168
click at [39, 163] on div "Support" at bounding box center [44, 161] width 33 height 11
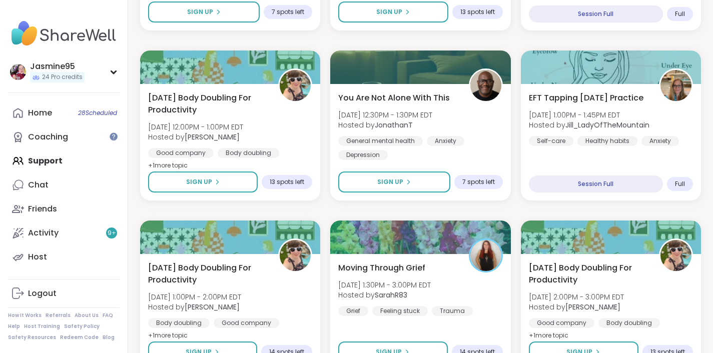
scroll to position [1352, 0]
